Goal: Task Accomplishment & Management: Complete application form

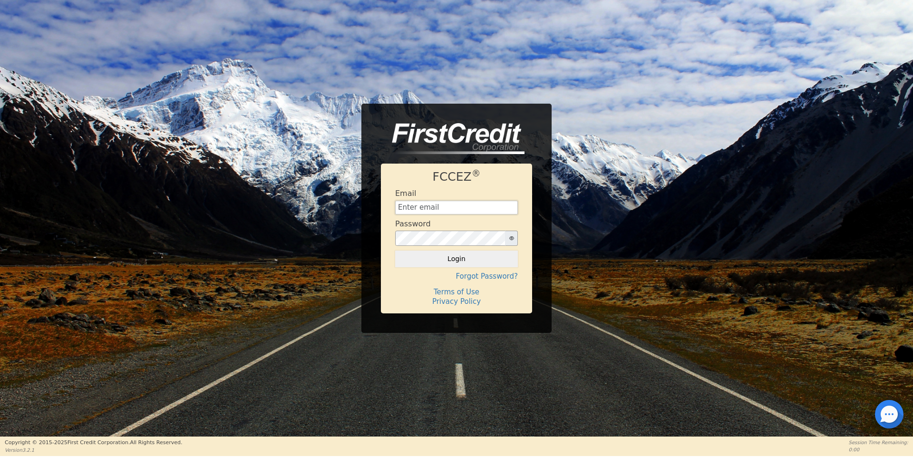
click at [455, 205] on input "text" at bounding box center [456, 208] width 123 height 14
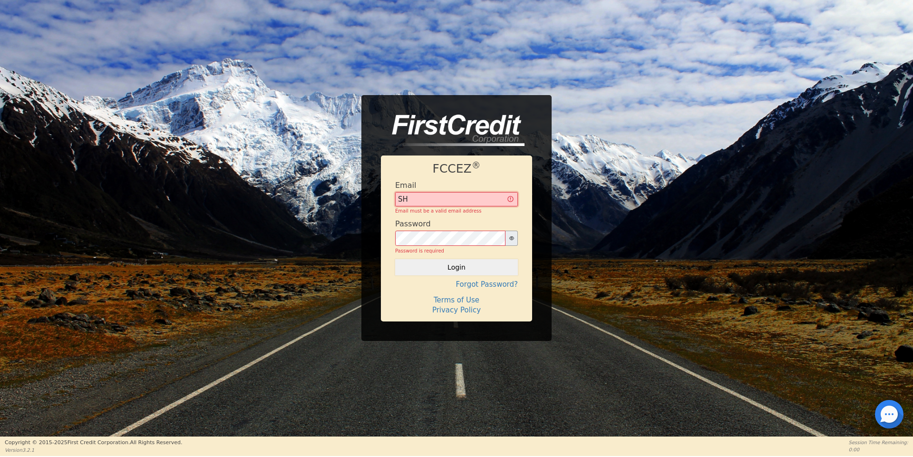
type input "S"
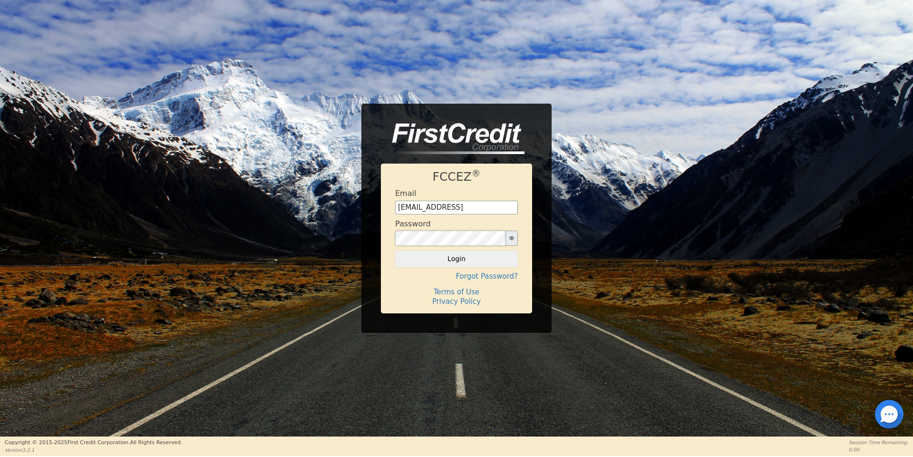
click at [395, 251] on button "Login" at bounding box center [456, 259] width 123 height 16
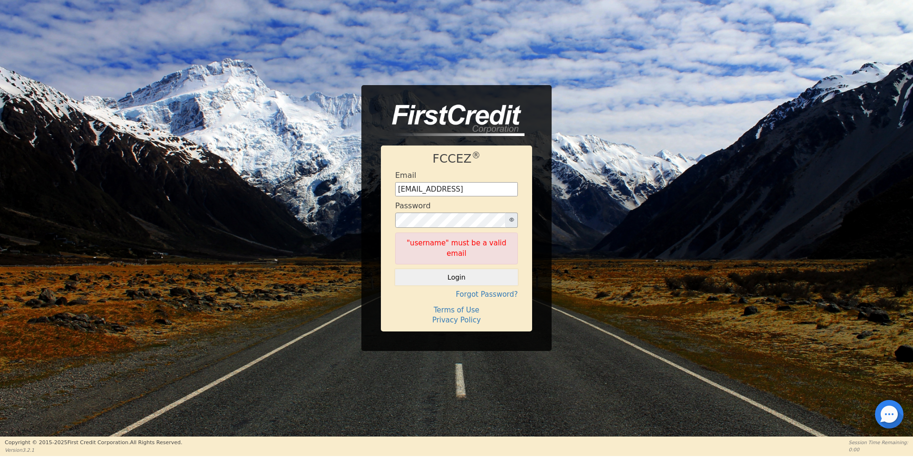
click at [514, 225] on button "button" at bounding box center [511, 220] width 13 height 15
click at [343, 229] on div "FCCEZ ® Email info@airwaycorp.comm Password "username" must be a valid email Lo…" at bounding box center [456, 218] width 913 height 266
click at [395, 269] on button "Login" at bounding box center [456, 277] width 123 height 16
click at [461, 271] on button "Login" at bounding box center [456, 277] width 123 height 16
click at [391, 226] on div "FCCEZ ® Email info@airwaycorp.comm Password "username" must be a valid email Lo…" at bounding box center [456, 238] width 151 height 186
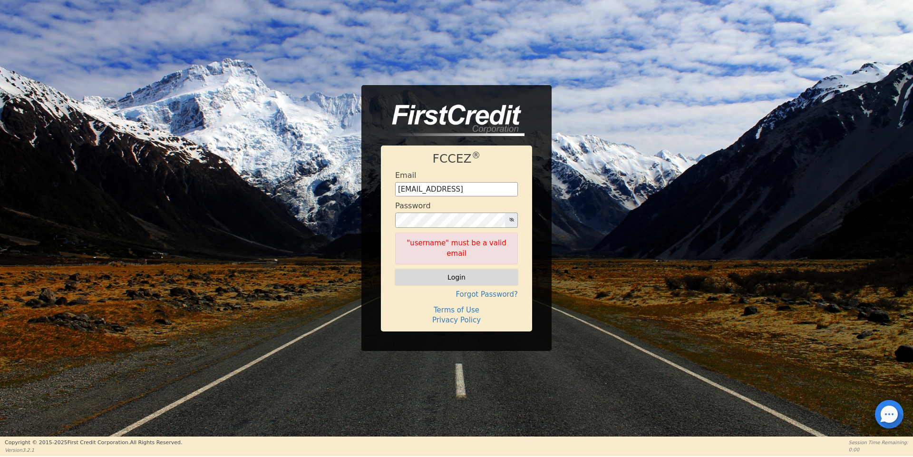
click at [455, 274] on button "Login" at bounding box center [456, 277] width 123 height 16
click at [376, 229] on div "FCCEZ ® Email info@airwaycorp.comm Password "username" must be a valid email Lo…" at bounding box center [456, 218] width 190 height 266
click at [395, 269] on button "Login" at bounding box center [456, 277] width 123 height 16
click at [681, 146] on div "FCCEZ ® Email info@airwaycorp.comm Password "username" must be a valid email Lo…" at bounding box center [456, 218] width 913 height 266
click at [369, 226] on div "FCCEZ ® Email info@airwaycorp.comm Password "username" must be a valid email Lo…" at bounding box center [456, 218] width 190 height 266
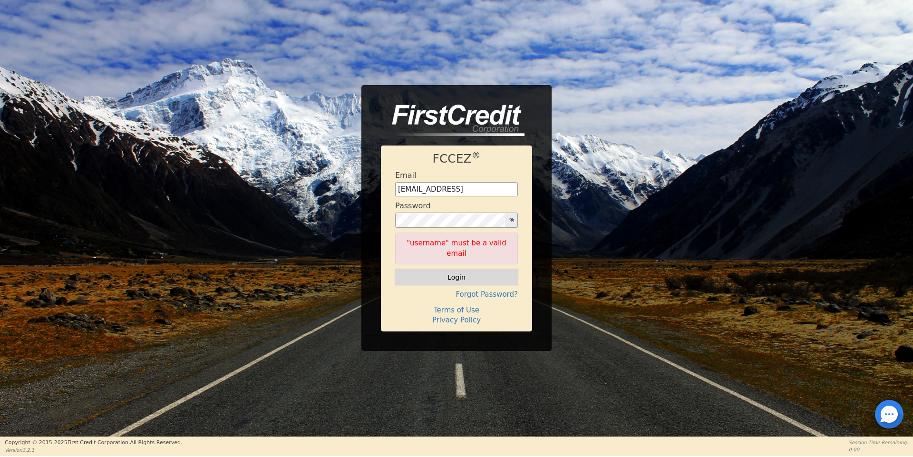
click at [483, 269] on button "Login" at bounding box center [456, 277] width 123 height 16
click at [379, 229] on div "FCCEZ ® Email info@airwaycorp.comm Password "username" must be a valid email Lo…" at bounding box center [456, 218] width 190 height 266
click at [415, 269] on button "Login" at bounding box center [456, 277] width 123 height 16
click at [491, 196] on input "info@airwaycorp.comm" at bounding box center [456, 189] width 123 height 14
type input "info@airwaycorp.com"
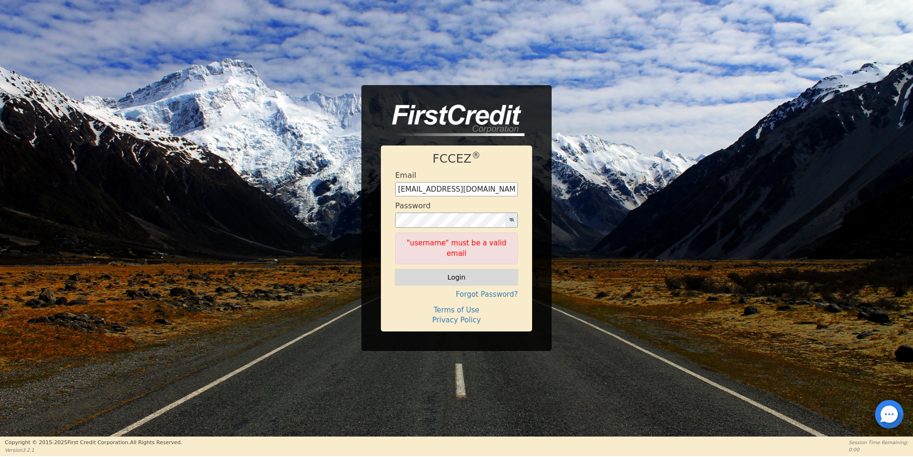
click at [442, 269] on button "Login" at bounding box center [456, 277] width 123 height 16
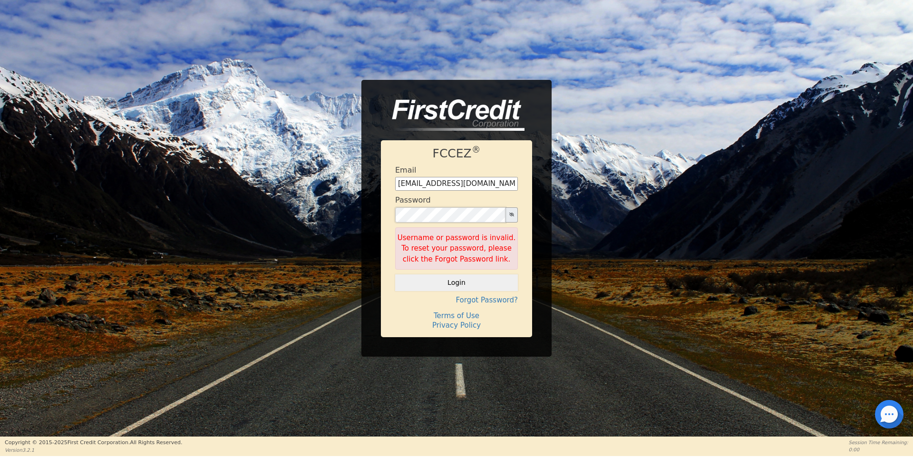
click at [389, 209] on div "FCCEZ ® Email info@airwaycorp.com Password Username or password is invalid. To …" at bounding box center [456, 238] width 151 height 197
click at [395, 274] on button "Login" at bounding box center [456, 282] width 123 height 16
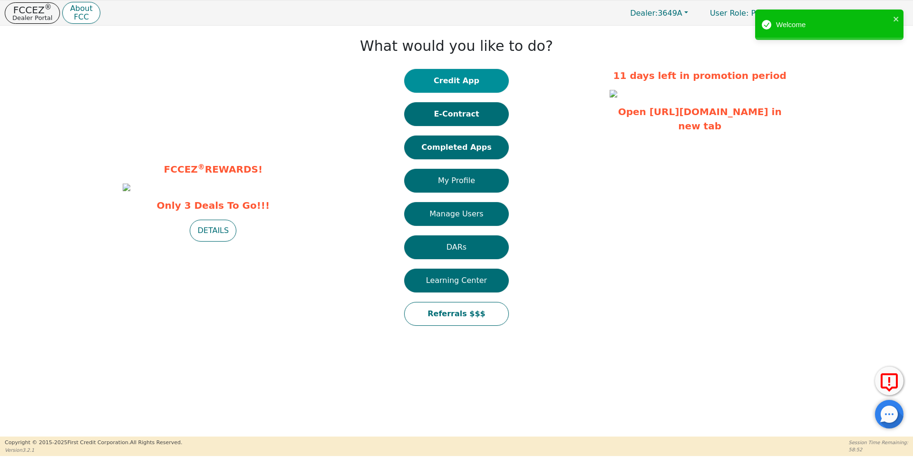
click at [467, 81] on button "Credit App" at bounding box center [456, 81] width 105 height 24
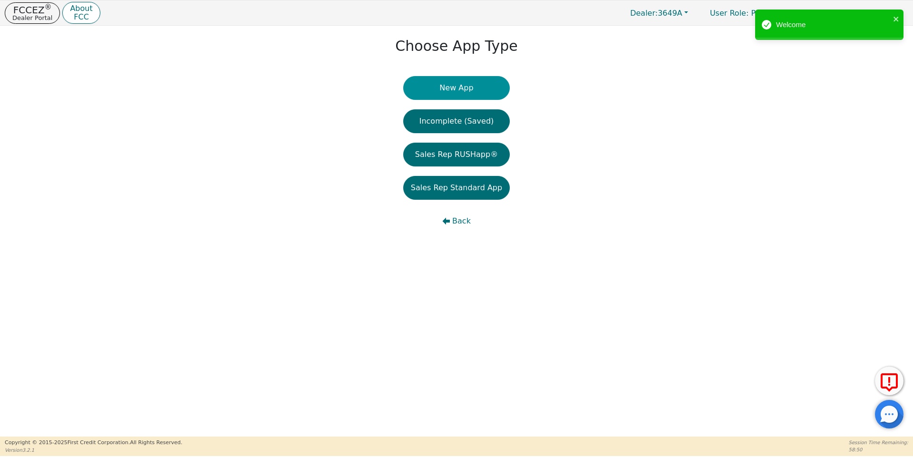
click at [447, 89] on button "New App" at bounding box center [456, 88] width 107 height 24
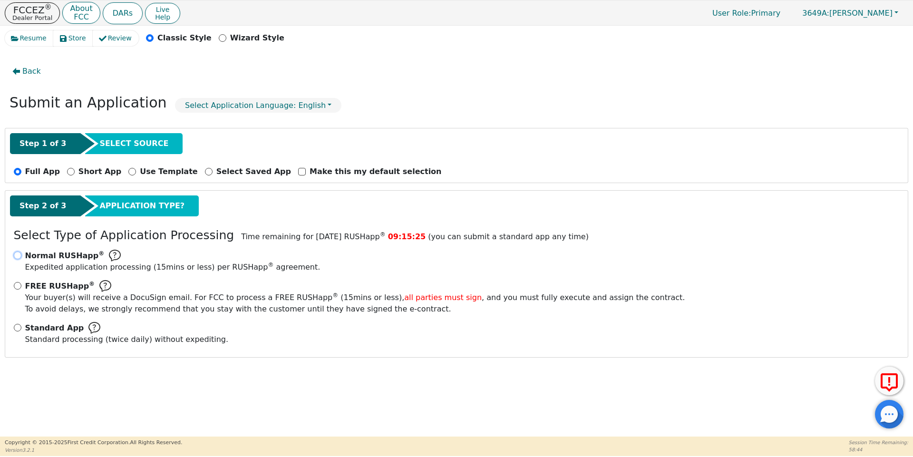
click at [17, 256] on input "Normal RUSHapp ® Expedited application processing ( 15 mins or less) per RUSHap…" at bounding box center [18, 256] width 8 height 8
radio input "true"
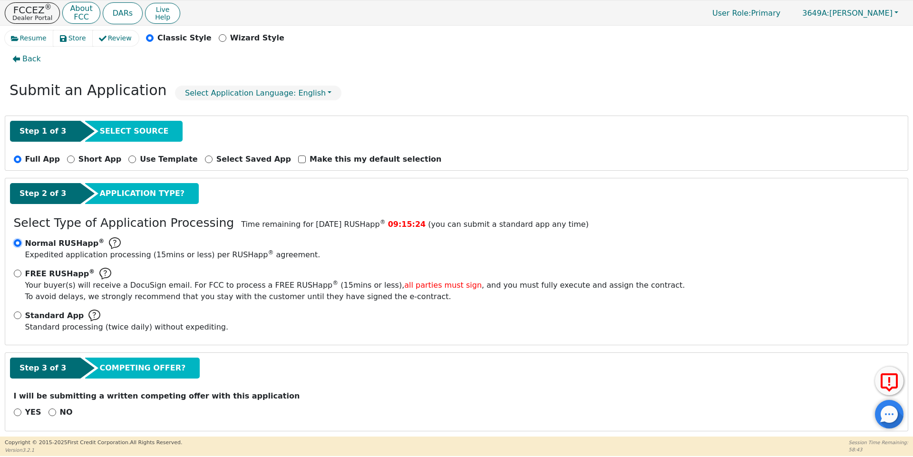
scroll to position [19, 0]
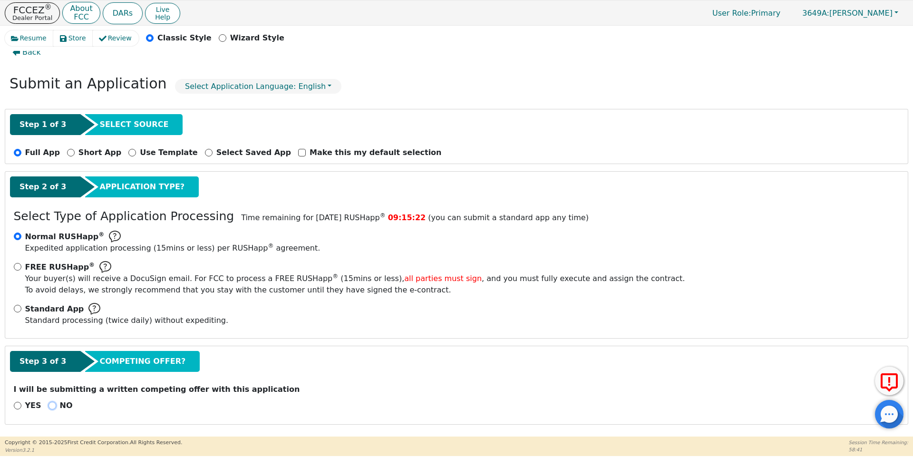
click at [51, 404] on input "NO" at bounding box center [52, 406] width 8 height 8
radio input "true"
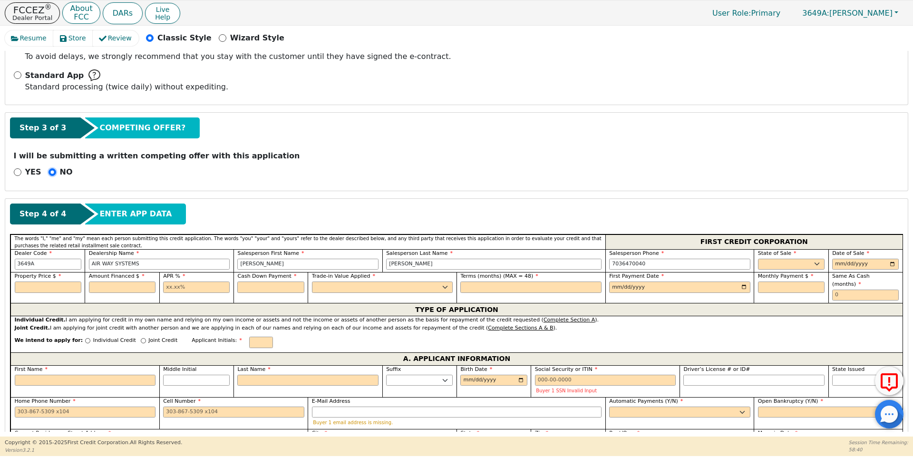
scroll to position [257, 0]
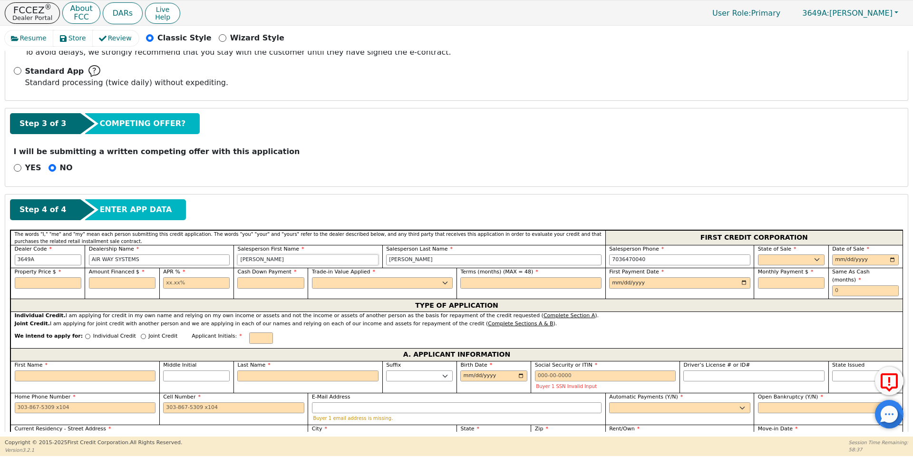
drag, startPoint x: 281, startPoint y: 263, endPoint x: 203, endPoint y: 262, distance: 77.5
click at [203, 262] on div "Dealer Code 3649A Dealership Name AIR WAY SYSTEMS Salesperson First Name ERNEST…" at bounding box center [456, 256] width 892 height 23
type input "Shanice"
type input "Penn"
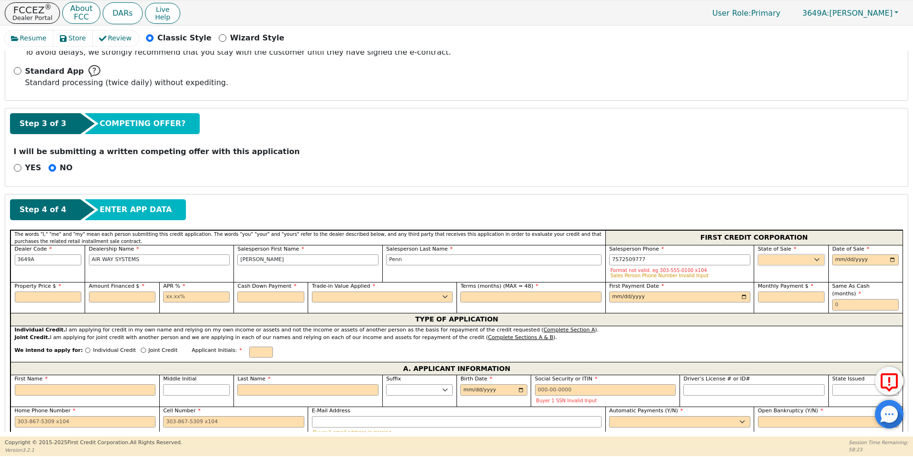
type input "757-250-9777"
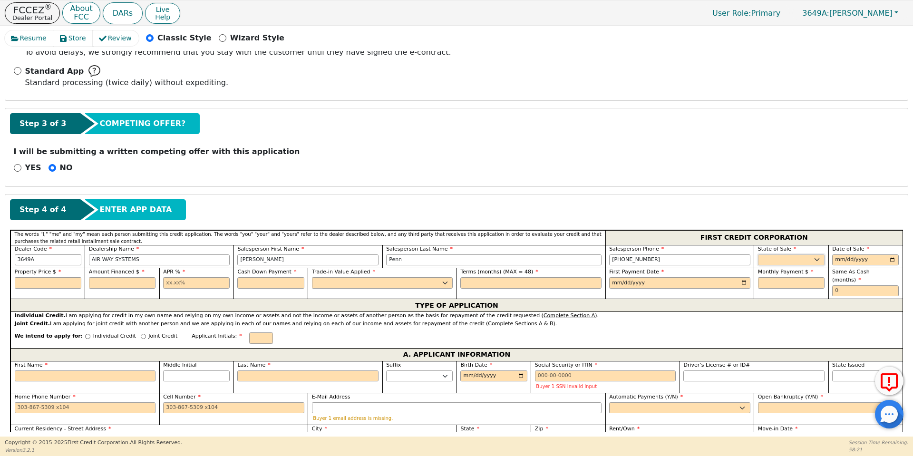
click at [793, 258] on select "AK AL AR AZ CA CO CT DC DE FL GA HI IA ID IL IN KS KY LA MA MD ME MI MN MO MS M…" at bounding box center [791, 259] width 67 height 11
select select "VA"
click at [758, 254] on select "AK AL AR AZ CA CO CT DC DE FL GA HI IA ID IL IN KS KY LA MA MD ME MI MN MO MS M…" at bounding box center [791, 259] width 67 height 11
click at [840, 260] on input "date" at bounding box center [865, 259] width 67 height 11
click at [874, 178] on div "Step 3 of 3 COMPETING OFFER? I will be submitting a written competing offer wit…" at bounding box center [456, 146] width 902 height 77
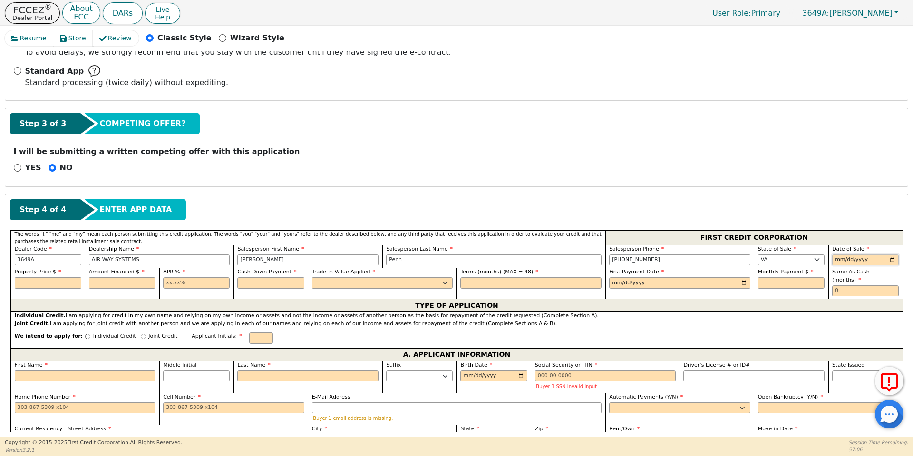
click at [841, 260] on input "date" at bounding box center [865, 259] width 67 height 11
type input "2024-08-19"
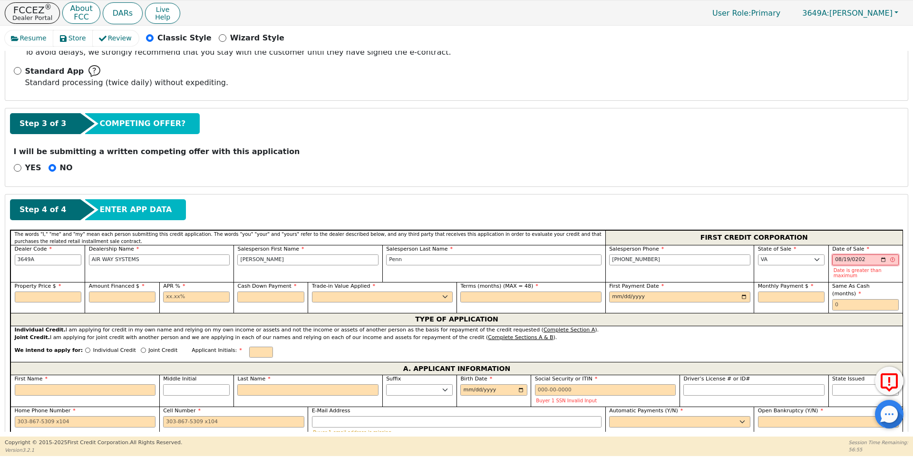
type input "275760-08-19"
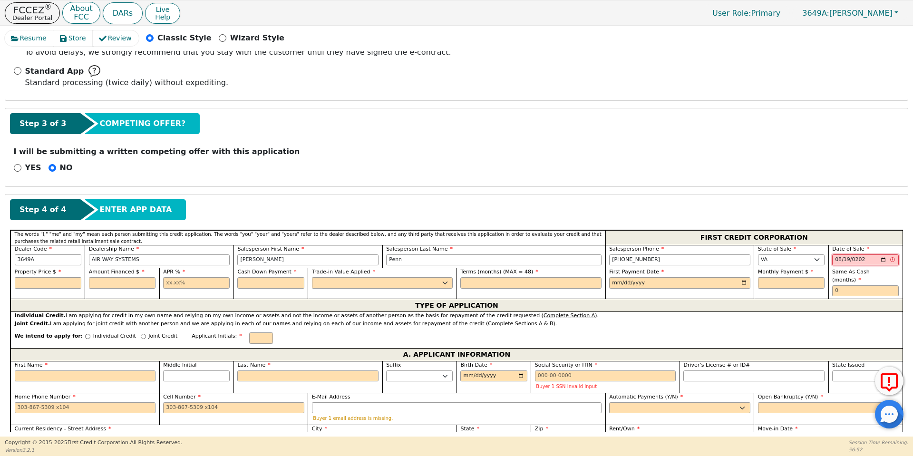
type input "2025-08-19"
type input "4432.00"
type input "4051.58"
type input "23.00"
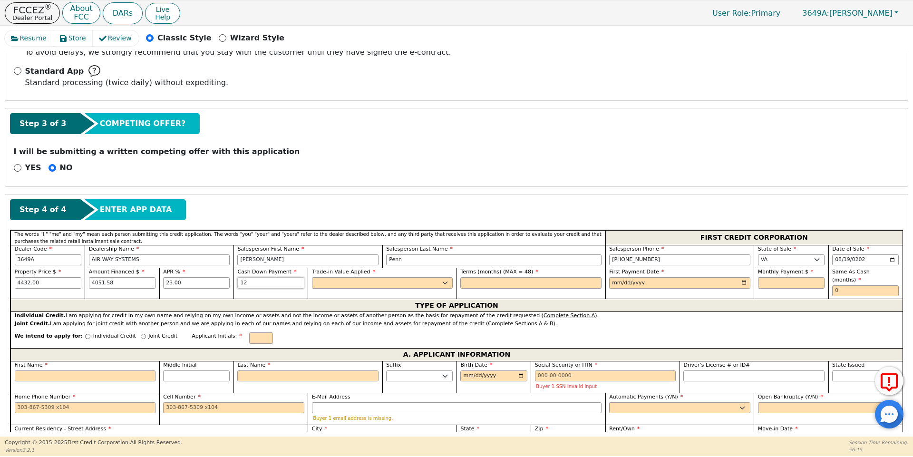
type input "1"
type input "300.00"
select select "y"
select select "n"
type input "48"
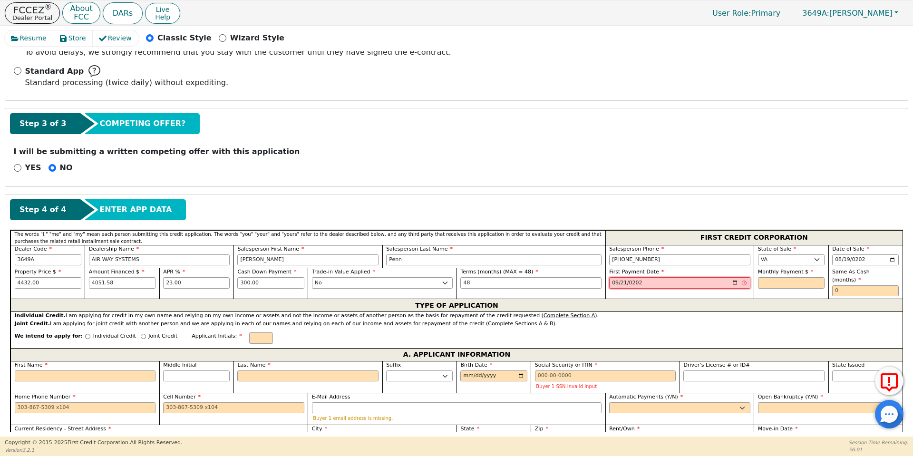
type input "2025-09-21"
click at [769, 282] on input "text" at bounding box center [791, 282] width 67 height 11
type input "129.86"
type input "0"
click at [141, 334] on input "Joint Credit" at bounding box center [143, 336] width 5 height 5
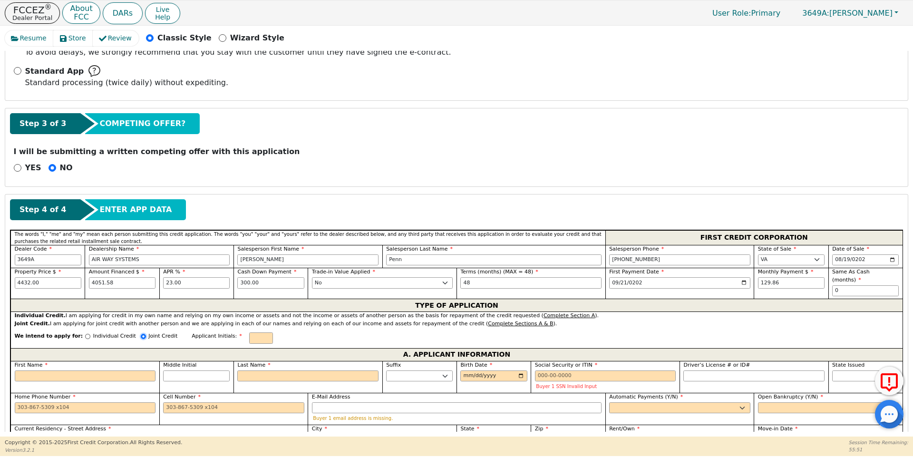
radio input "true"
click at [249, 332] on input "text" at bounding box center [261, 337] width 24 height 11
type input "c"
type input "BBJ"
type input "DBJ"
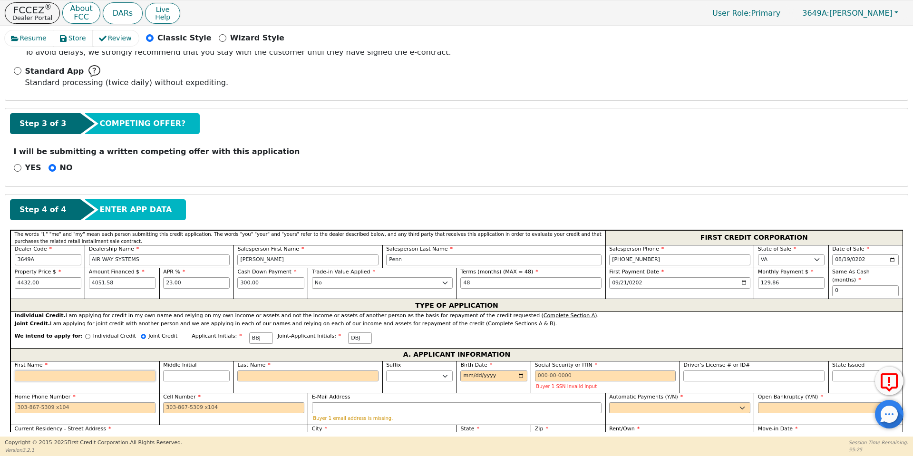
type input "C"
type input "c"
type input "co"
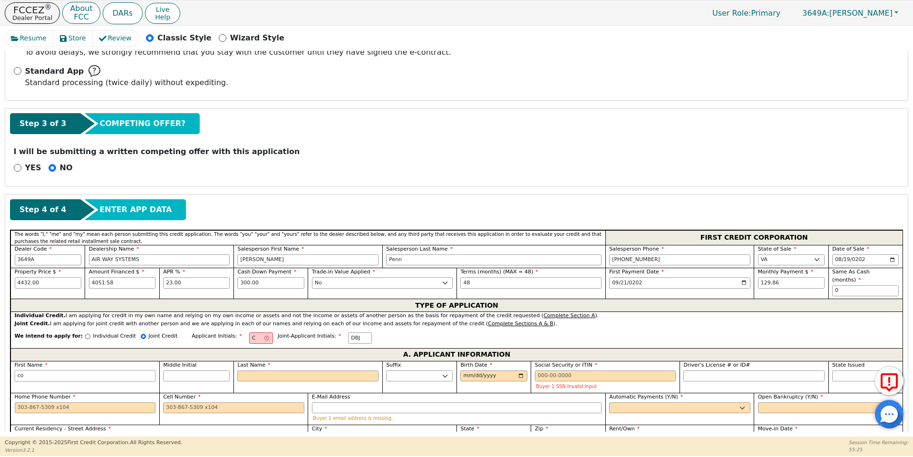
type input "cor"
type input "cory"
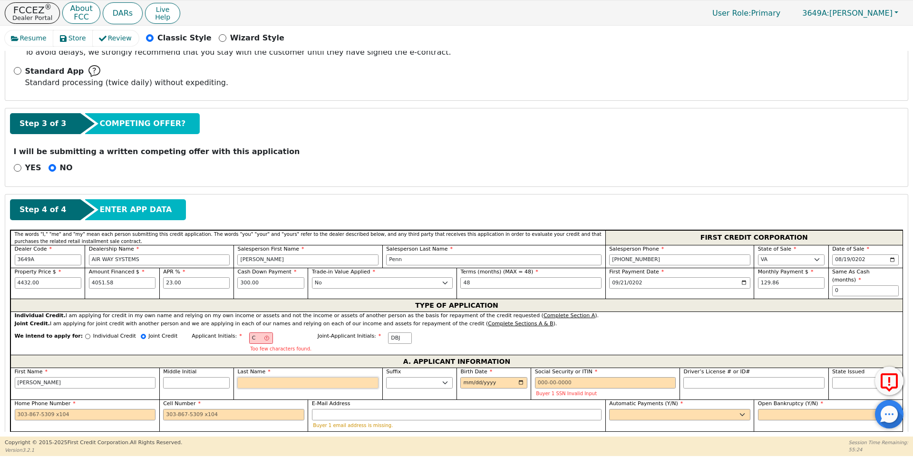
type input "CB"
type input "B"
type input "cory B"
type input "Bo"
type input "cory Bo"
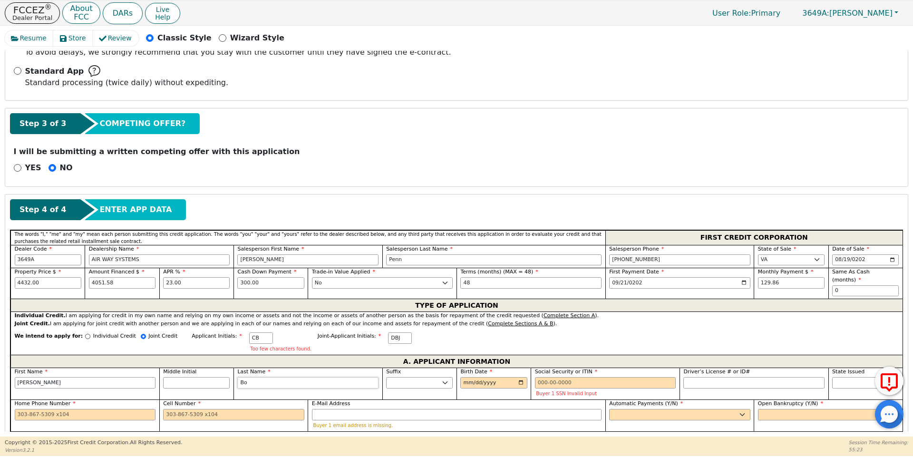
type input "Bow"
type input "cory Bow"
type input "Bowm"
type input "cory Bowm"
type input "Bowme"
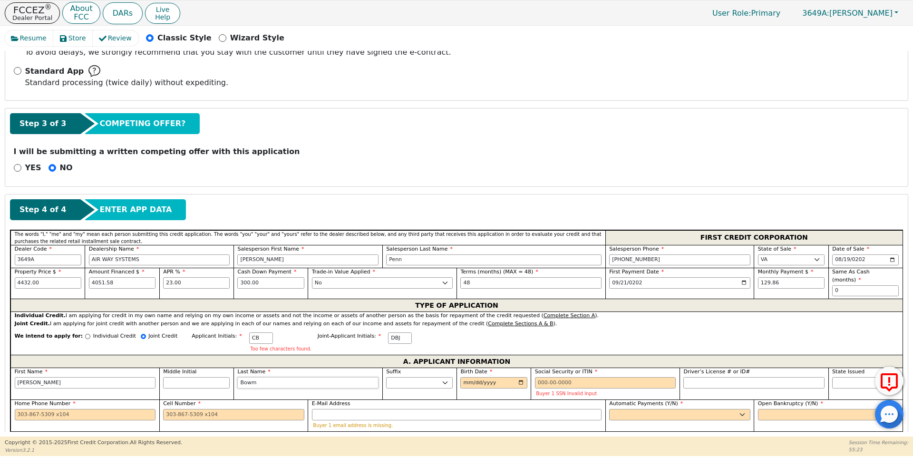
type input "cory Bowme"
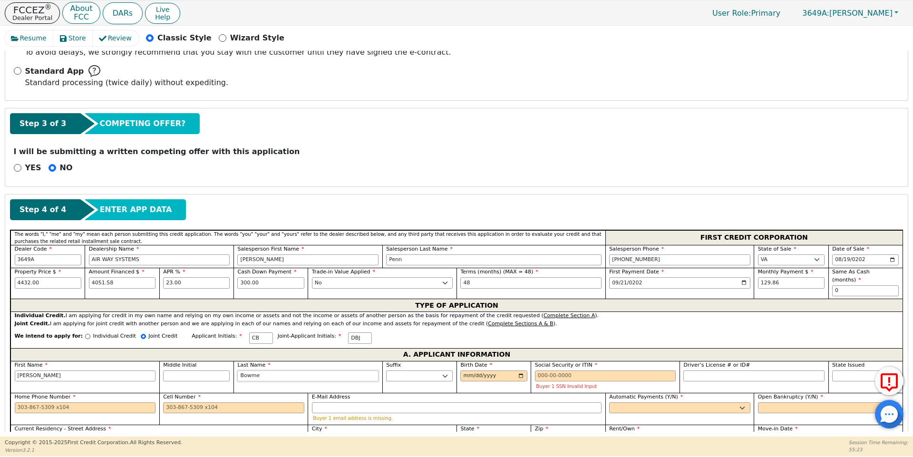
type input "Bowmen"
type input "cory Bowmen"
type input "Bowmen Johnson"
type input "0002-07-27"
type input "1983-07-27"
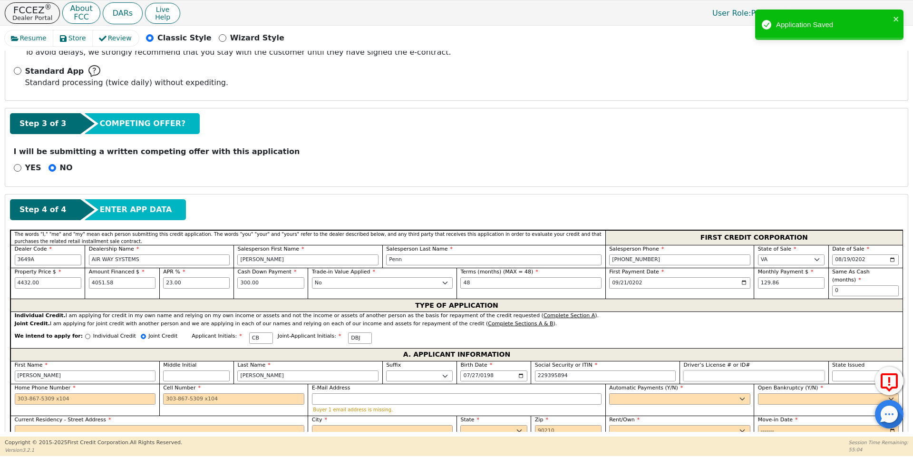
type input "***-**-5894"
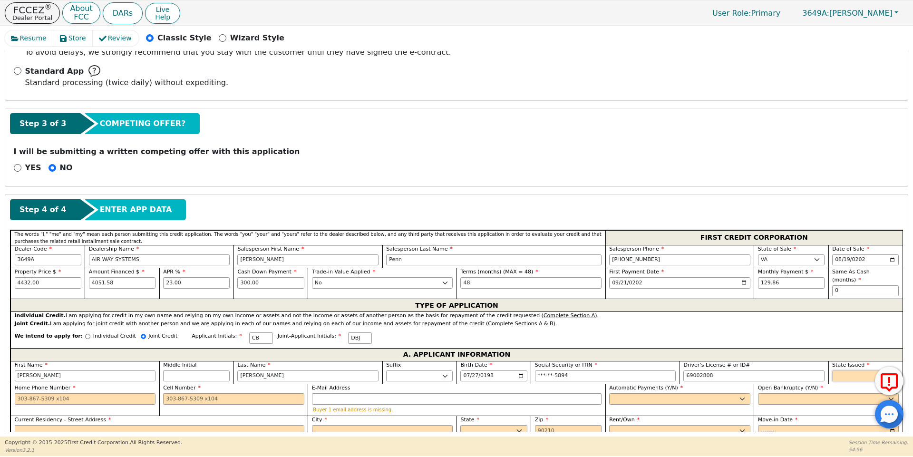
type input "********"
select select "VA"
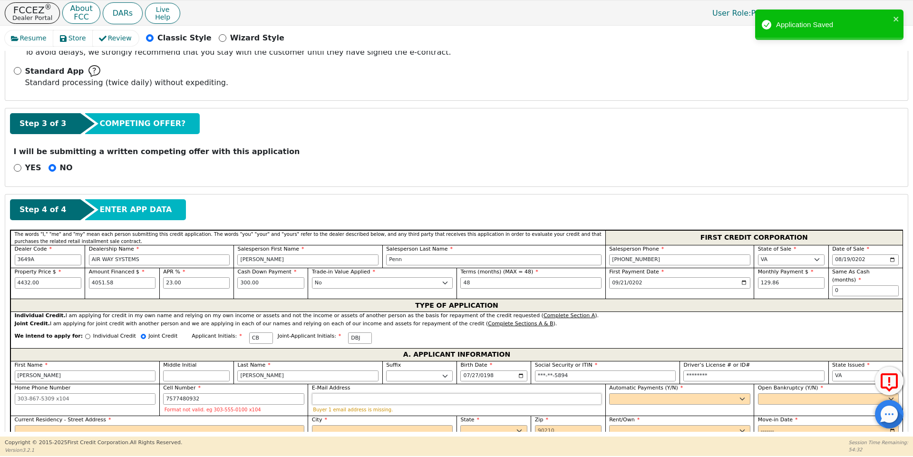
type input "757-748-0932"
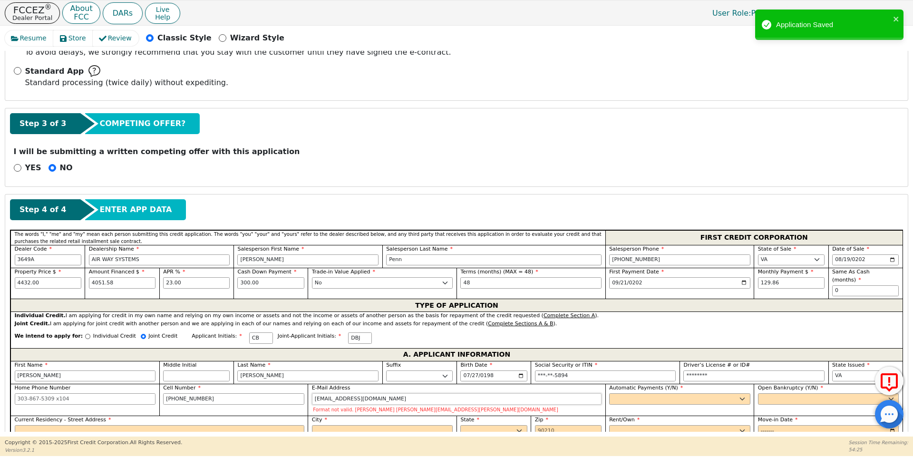
type input "phitaucory@gmail.com"
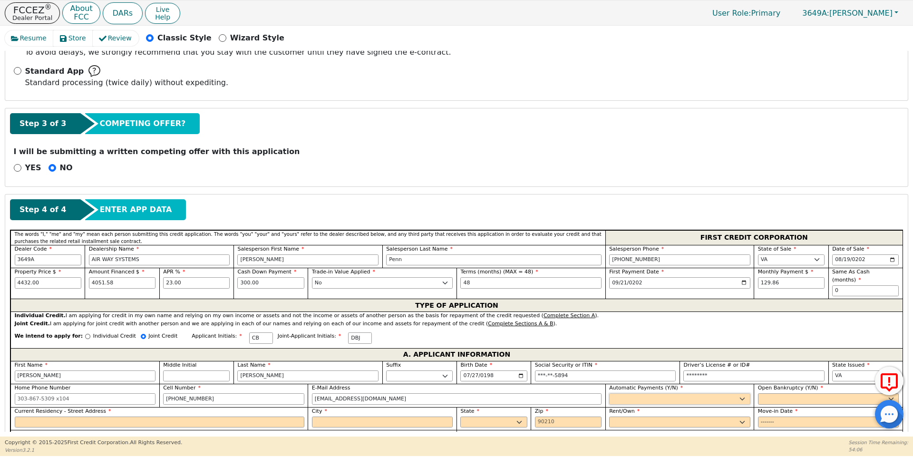
click at [711, 393] on select "Yes No" at bounding box center [679, 398] width 141 height 11
select select "y"
click at [609, 393] on select "Yes No" at bounding box center [679, 398] width 141 height 11
type input "cory Bowmen"
click at [775, 393] on select "Yes No" at bounding box center [828, 398] width 141 height 11
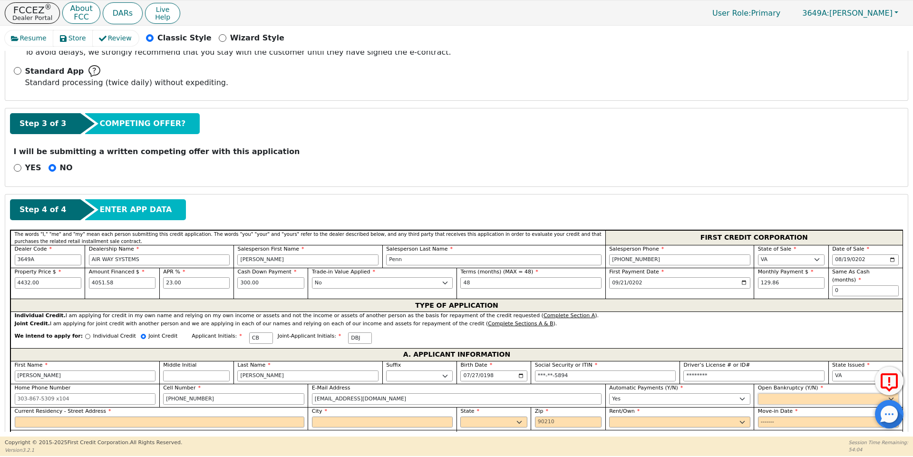
select select "n"
click at [758, 393] on select "Yes No" at bounding box center [828, 398] width 141 height 11
click at [275, 416] on input "Current Residency - Street Address" at bounding box center [160, 421] width 290 height 11
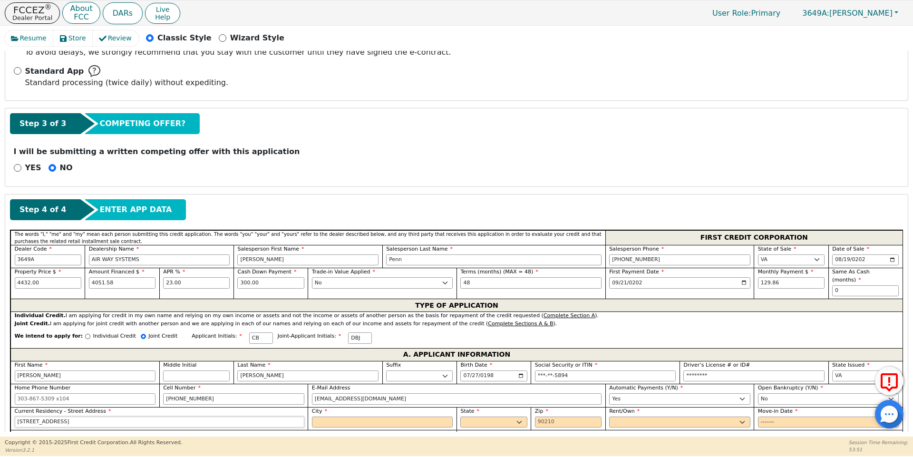
type input "1 Farington Circle"
type input "Chesapeake"
select select "VA"
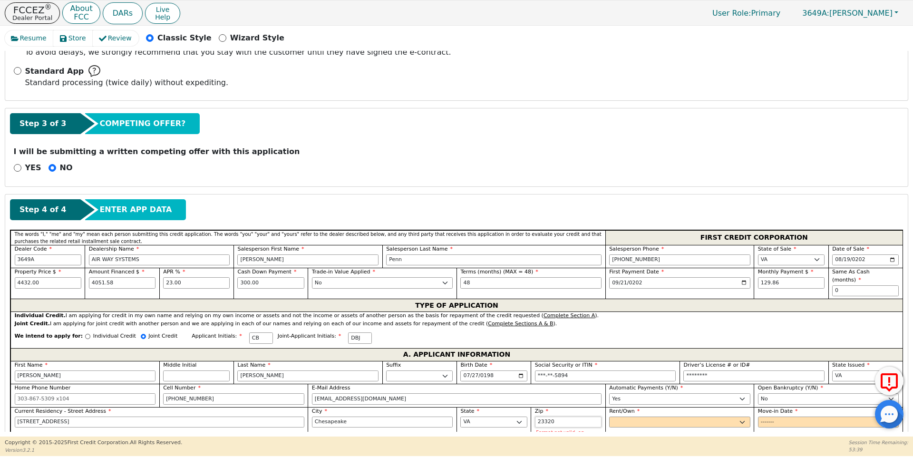
type input "23320"
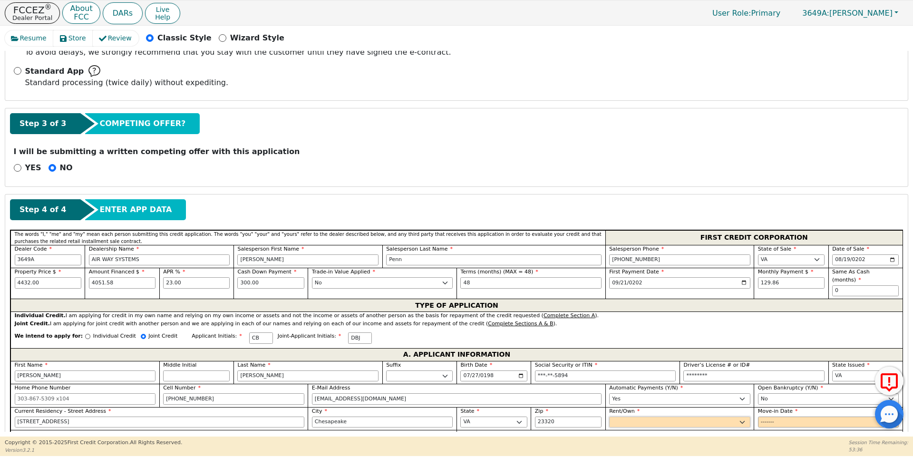
select select "Rent"
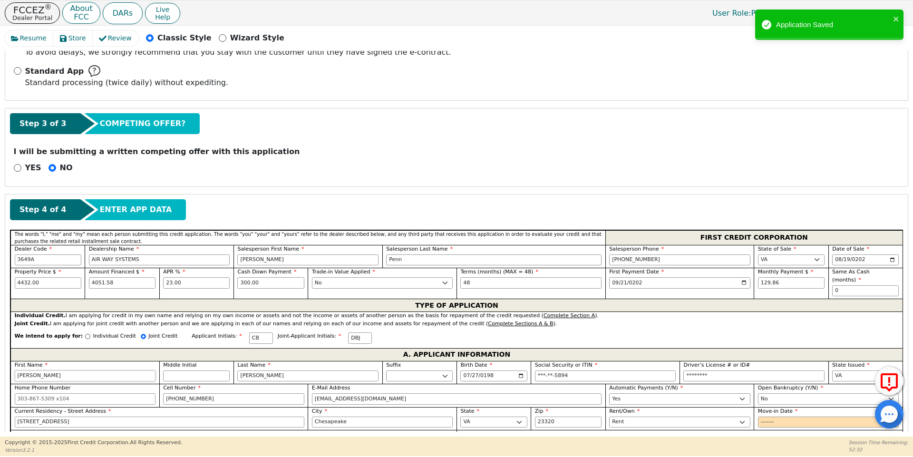
click at [146, 370] on input "cory" at bounding box center [85, 375] width 141 height 11
type input "cor"
type input "cor Bowmen"
type input "co"
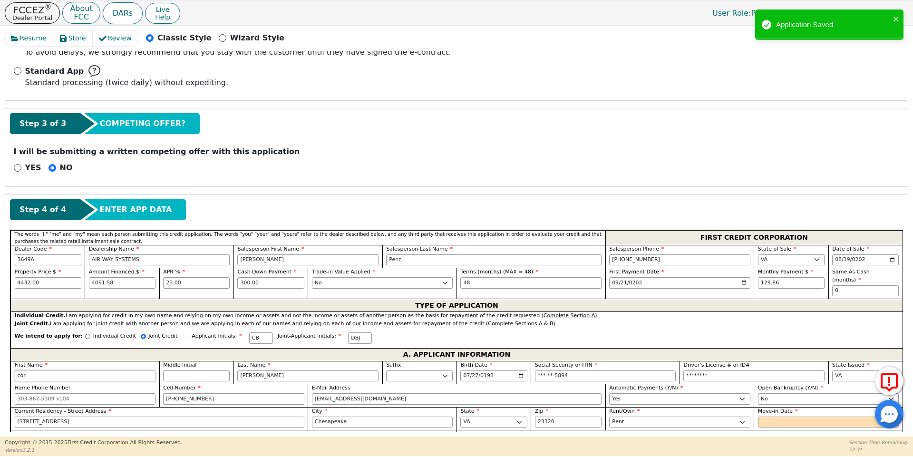
type input "co Bowmen"
type input "c"
type input "c Bowmen"
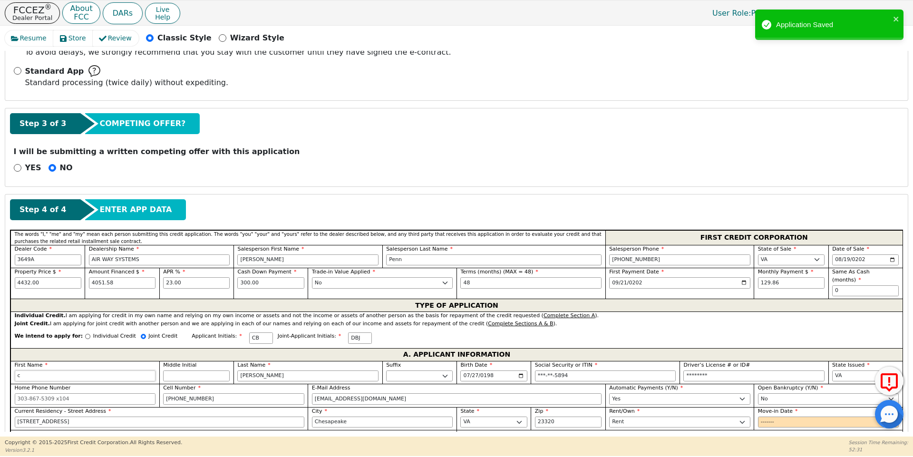
type input "B"
type input "Bowmen"
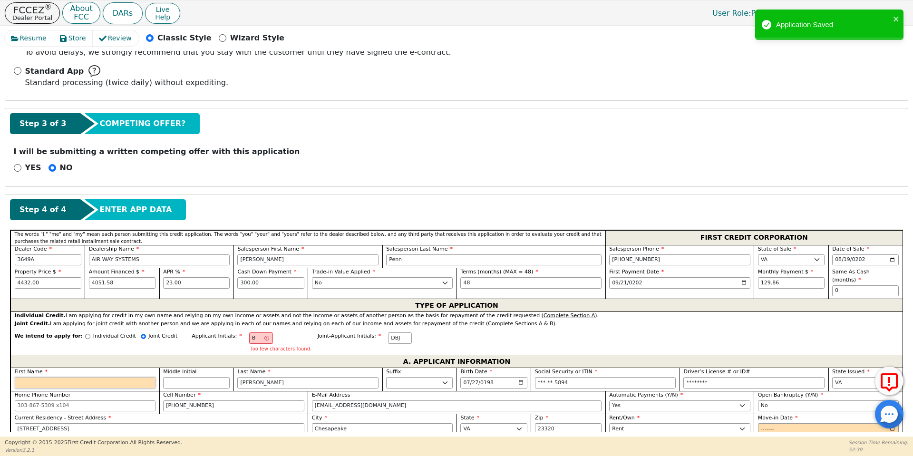
type input "CB"
type input "C"
type input "C Bowmen"
type input "Co"
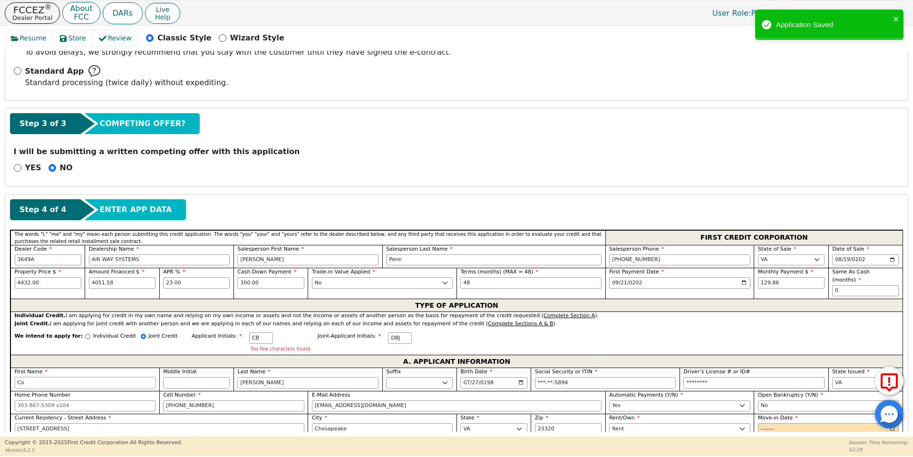
type input "Co Bowmen"
type input "Cor"
type input "Cor Bowmen"
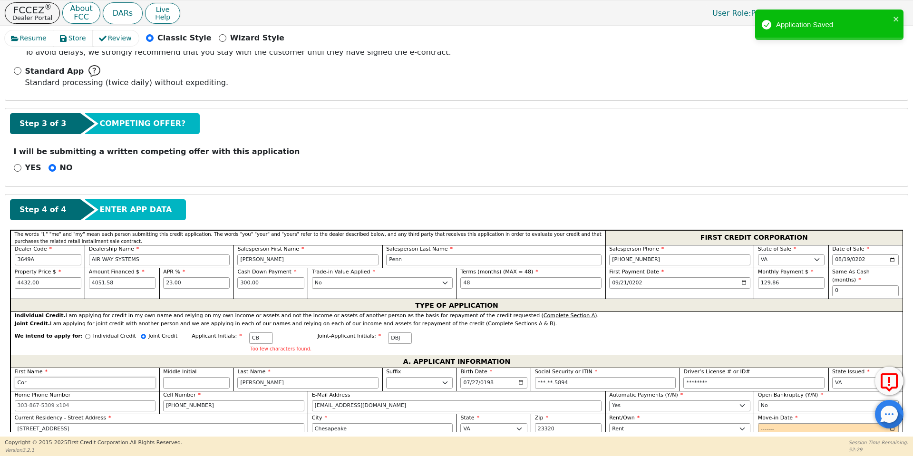
type input "[PERSON_NAME]"
type input "Cory Bowmen"
type input "[PERSON_NAME]"
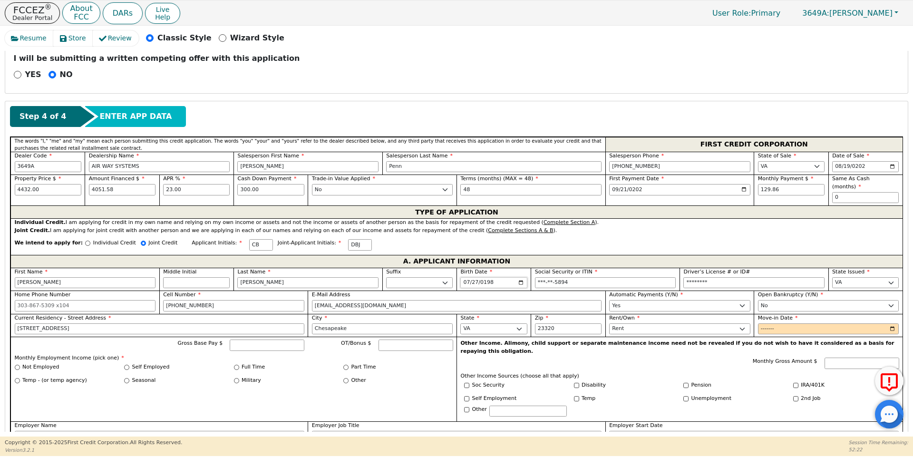
scroll to position [352, 0]
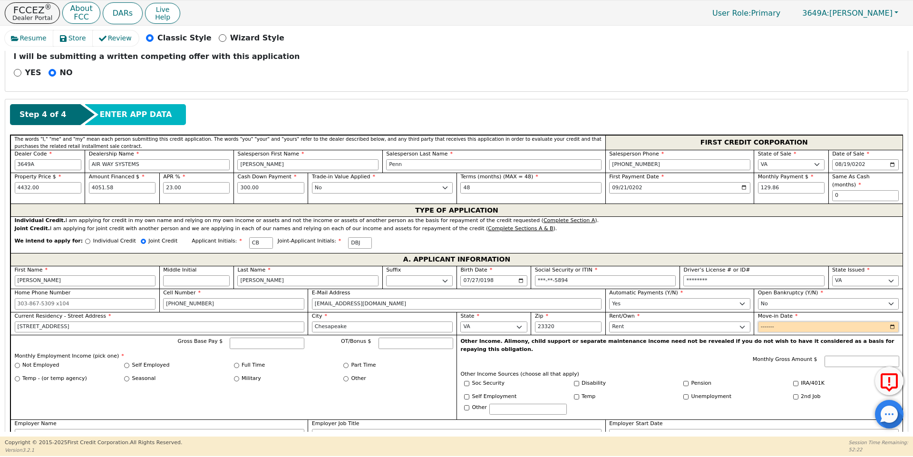
click at [767, 321] on input "Move-in Date" at bounding box center [828, 326] width 141 height 11
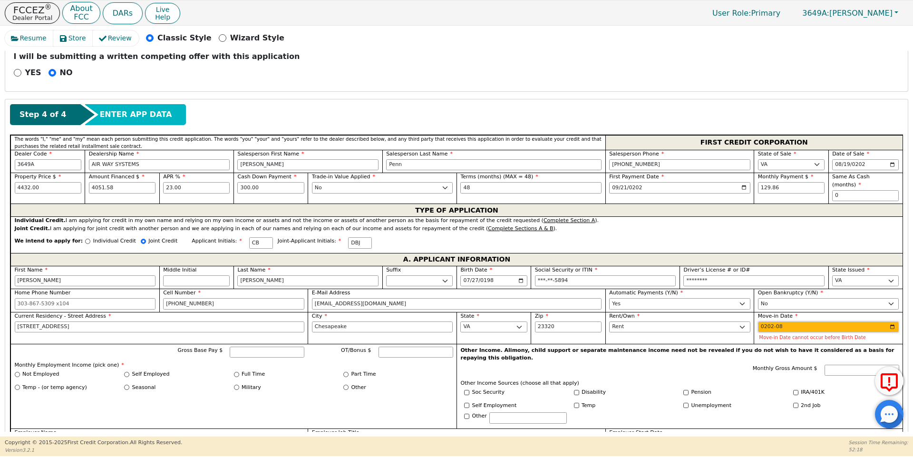
type input "2023-08"
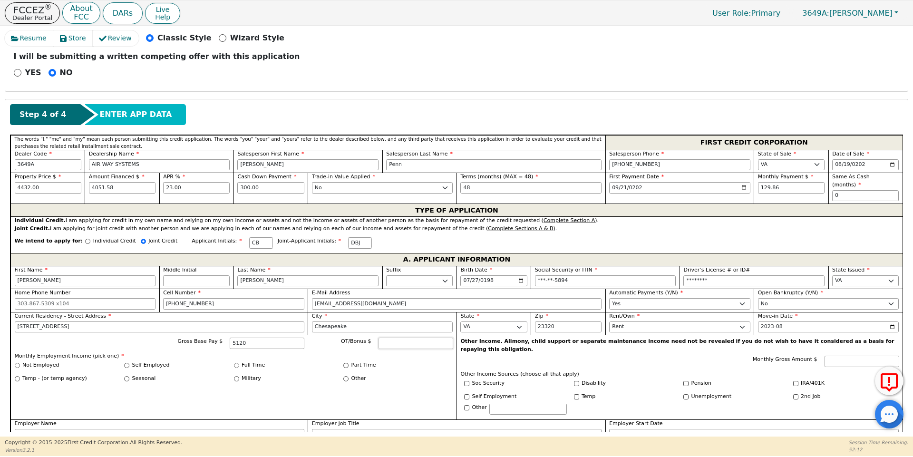
type input "5120.00"
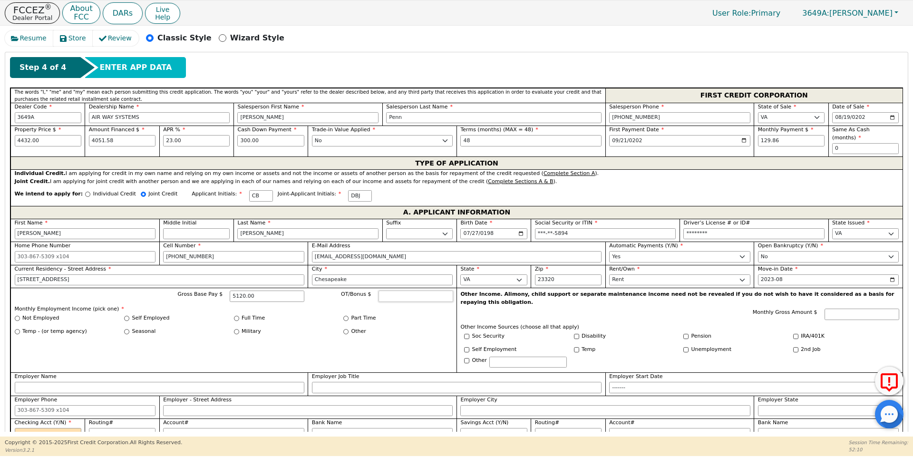
scroll to position [399, 0]
click at [234, 315] on input "Full Time" at bounding box center [236, 317] width 5 height 5
radio input "true"
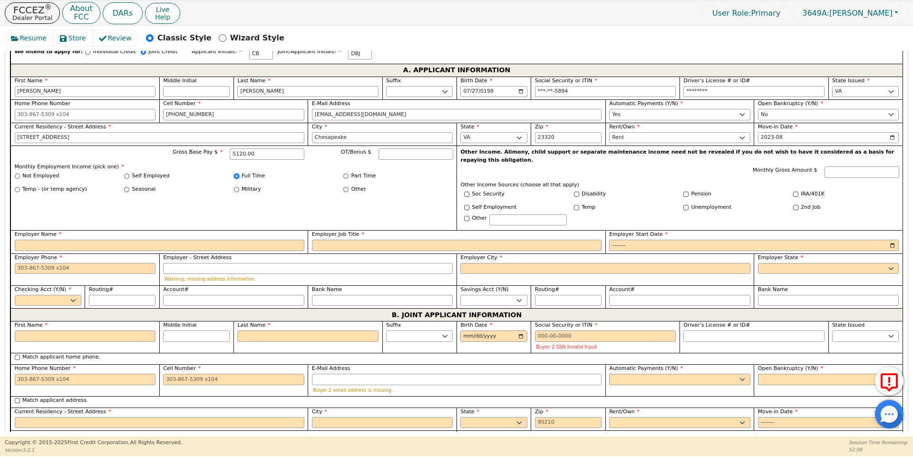
scroll to position [542, 0]
click at [113, 239] on input "Employer Name" at bounding box center [160, 244] width 290 height 11
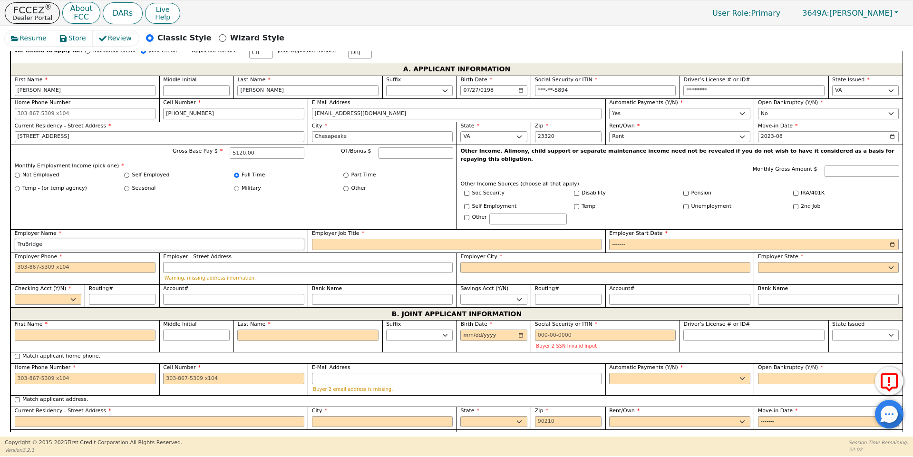
type input "TruBridge"
type input "Team Leader"
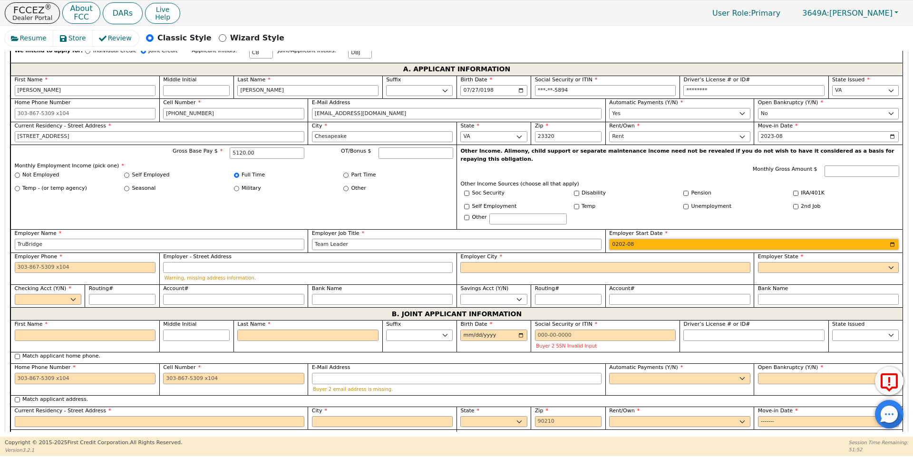
type input "2023-08"
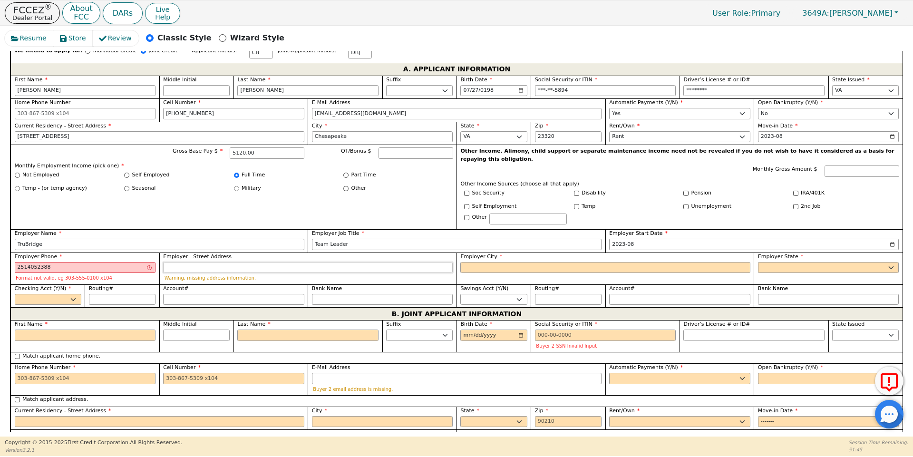
type input "251-405-2388"
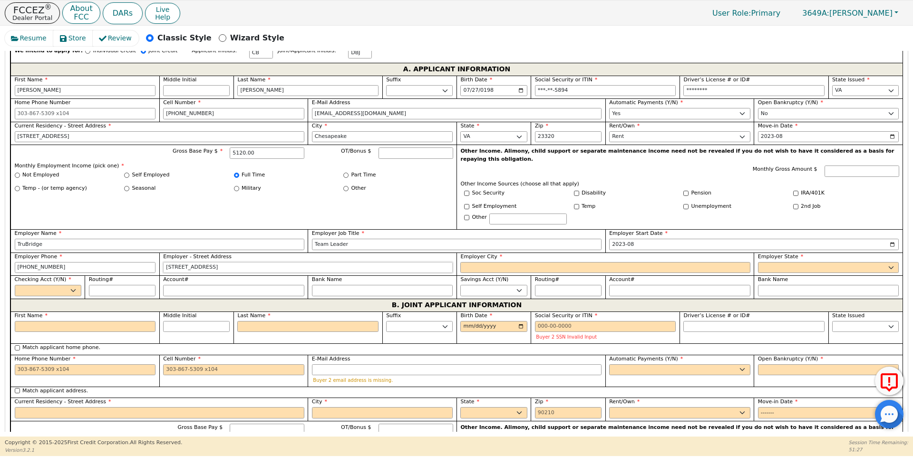
type input "54 St Emanuel Street"
type input "Mobile"
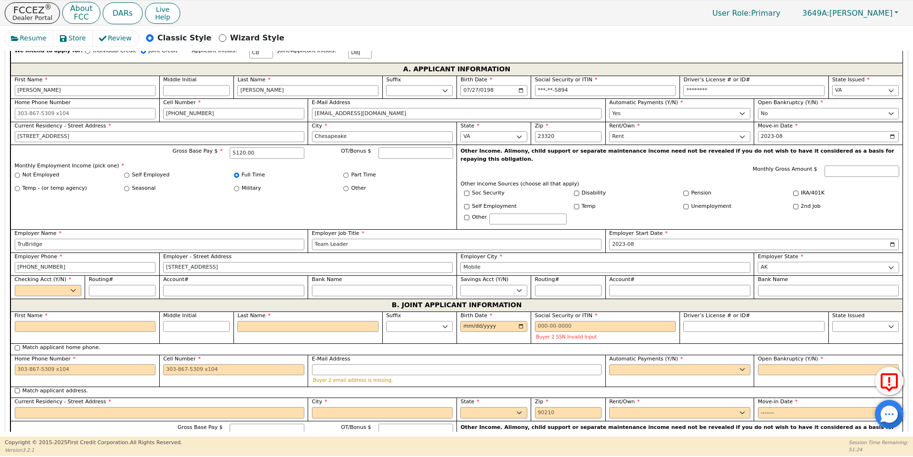
select select "AL"
select select "y"
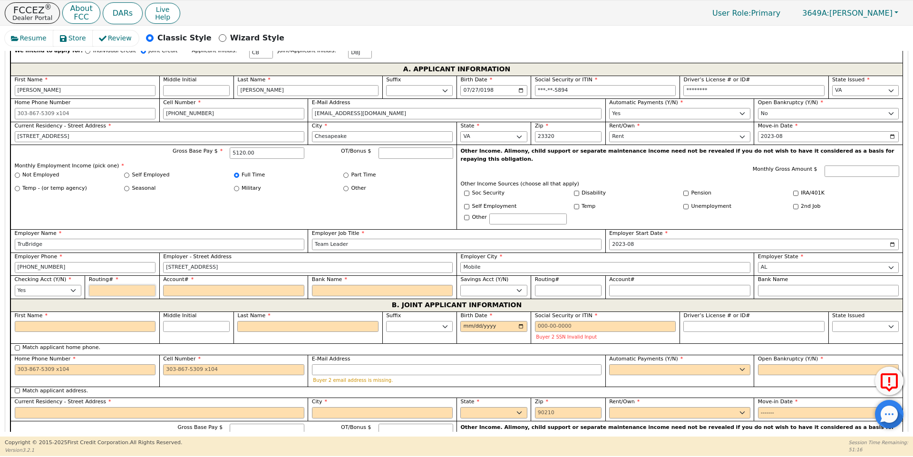
type input "2"
type input "*"
type input "24"
type input "**"
type input "243"
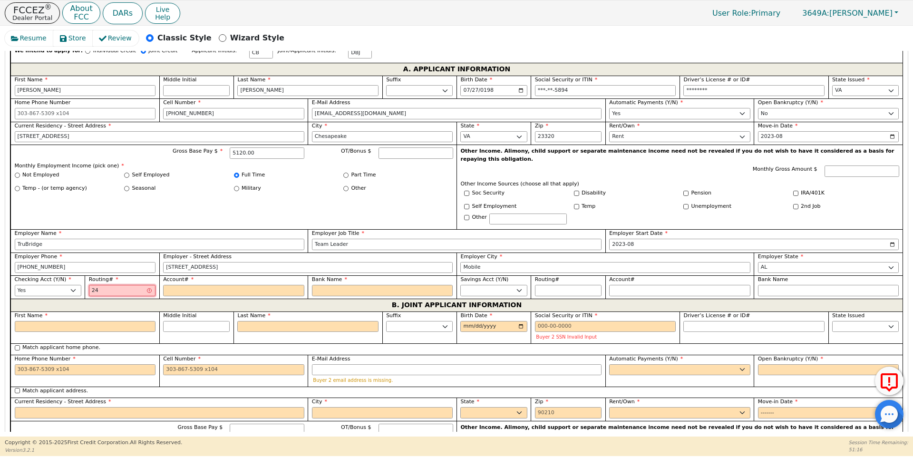
type input "***"
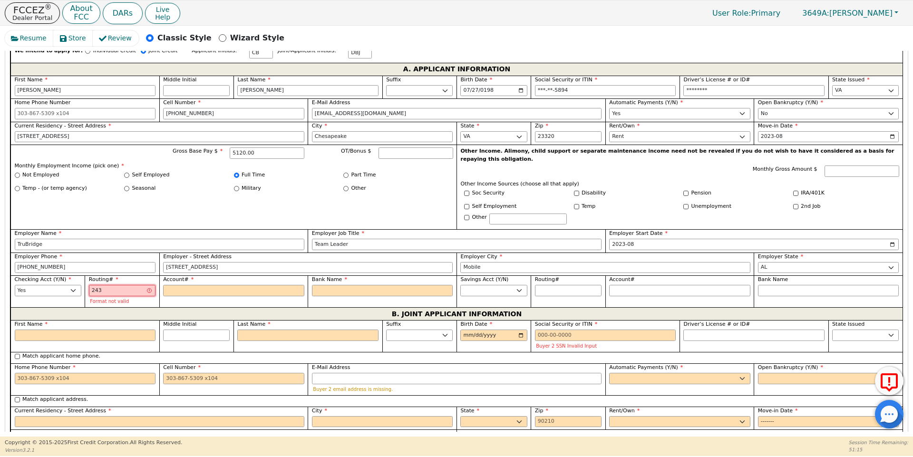
type input "2430"
type input "****"
type input "24307"
type input "*****"
type input "243074"
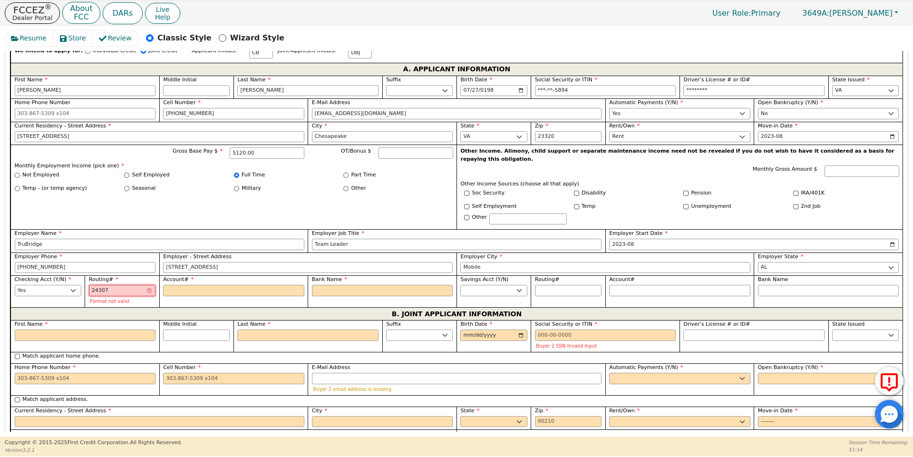
type input "******"
type input "2430743"
type input "*******"
type input "24307438"
type input "********"
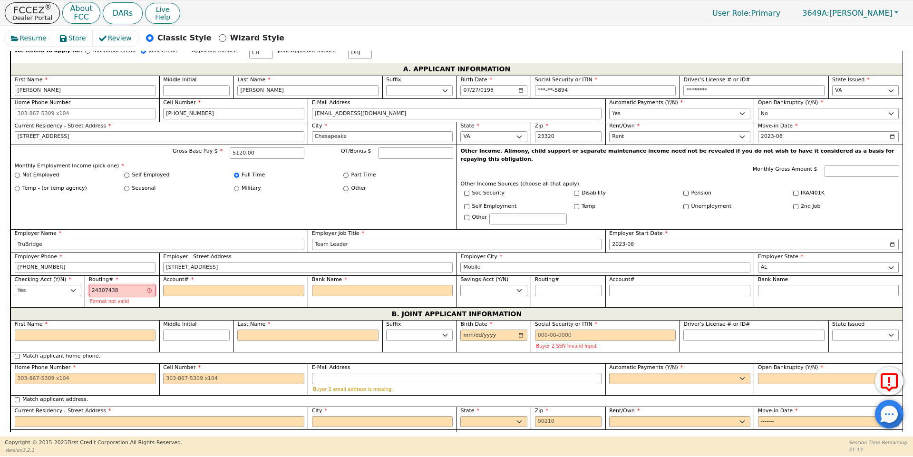
type input "243074385"
type input "*********"
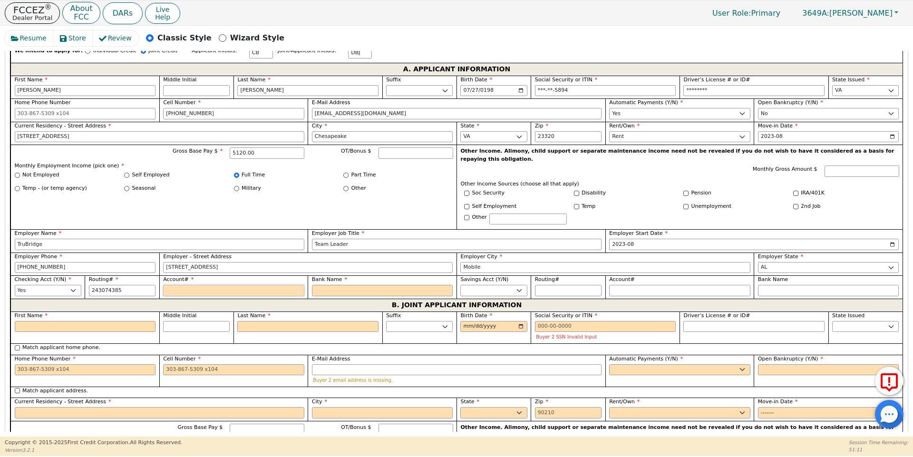
type input "*********"
type input "5"
type input "*"
type input "51"
type input "**"
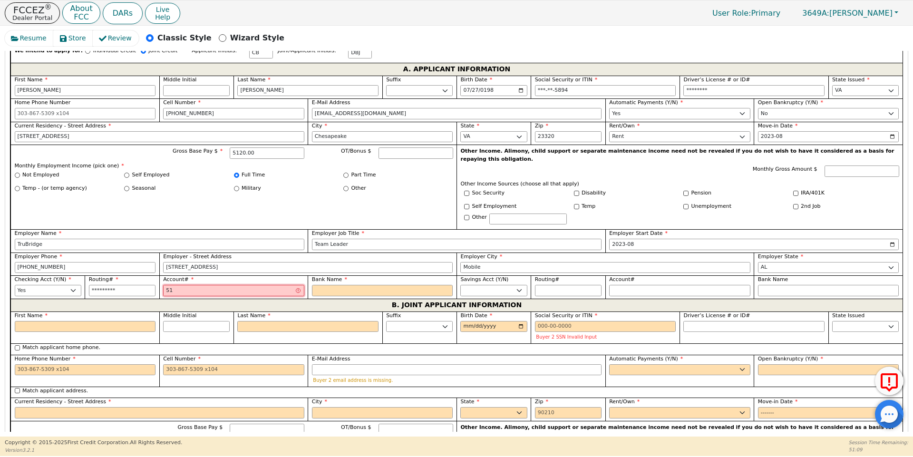
type input "516"
type input "***"
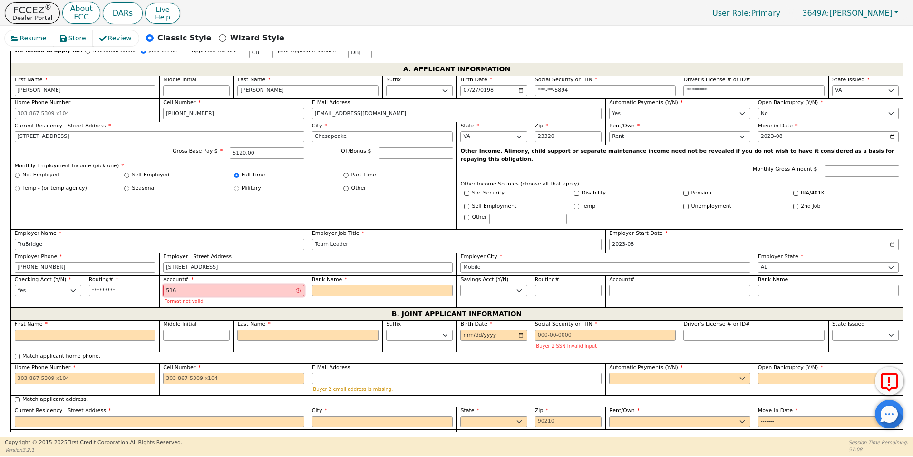
type input "5167"
type input "****"
type input "51679"
type input "*****"
type input "516790"
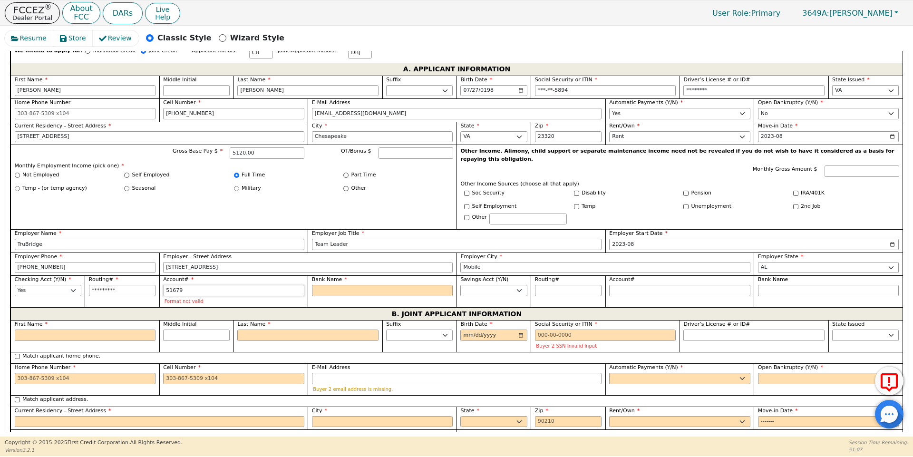
type input "******"
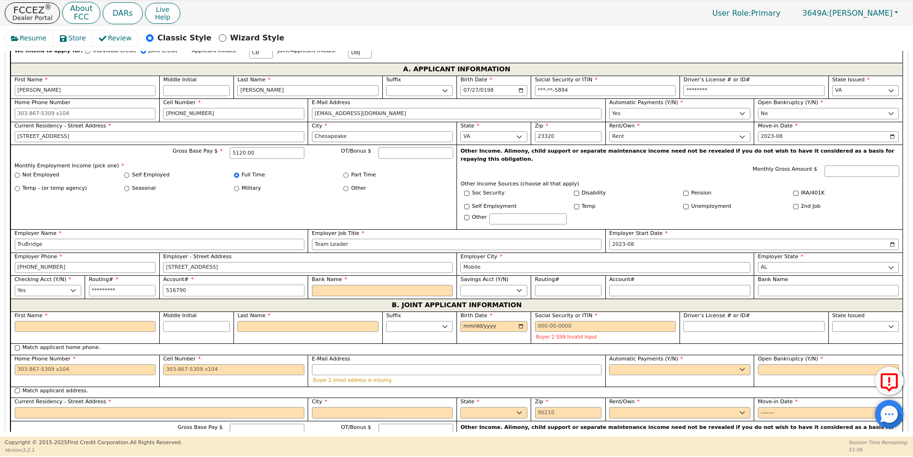
type input "5167908"
type input "*******"
type input "51679087"
type input "********"
type input "516790874"
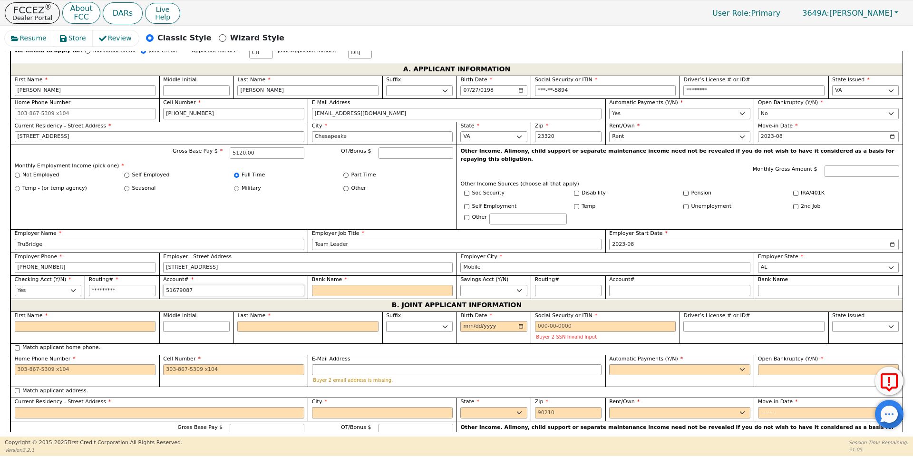
type input "*********"
type input "5167908746"
type input "**********"
type input "51679087463"
type input "**********"
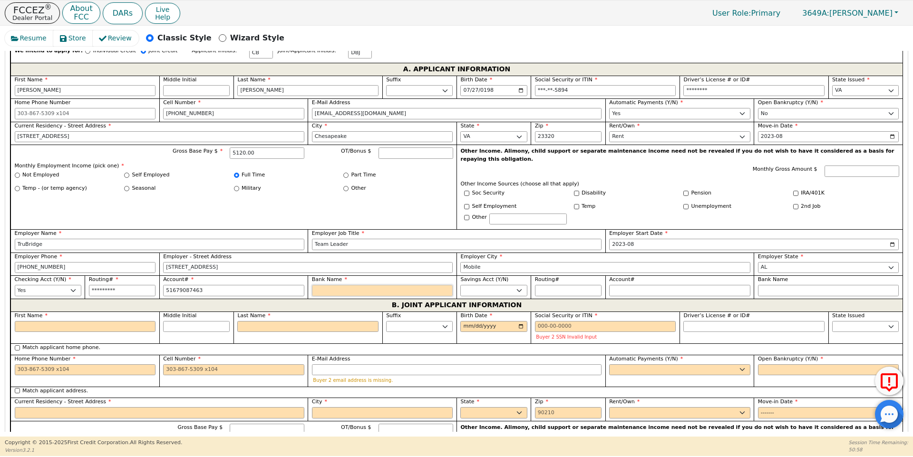
type input "**********"
type input "D"
type input "Do"
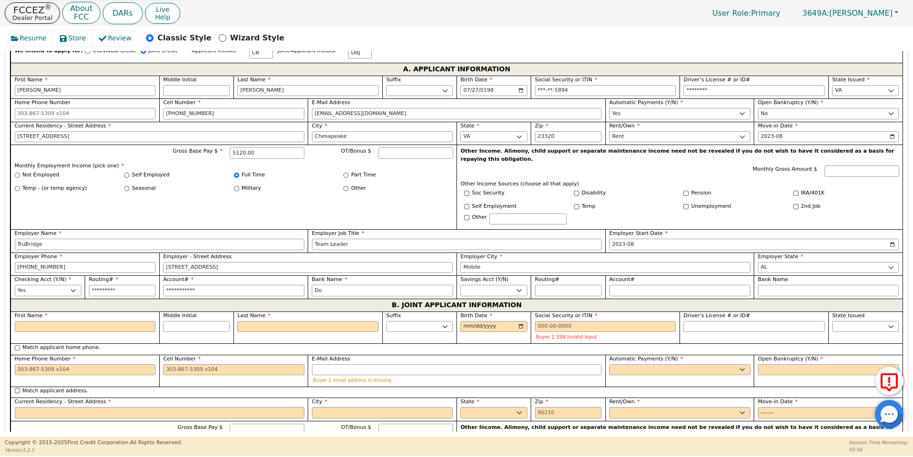
type input "Dol"
type input "Dola"
type input "Dolar"
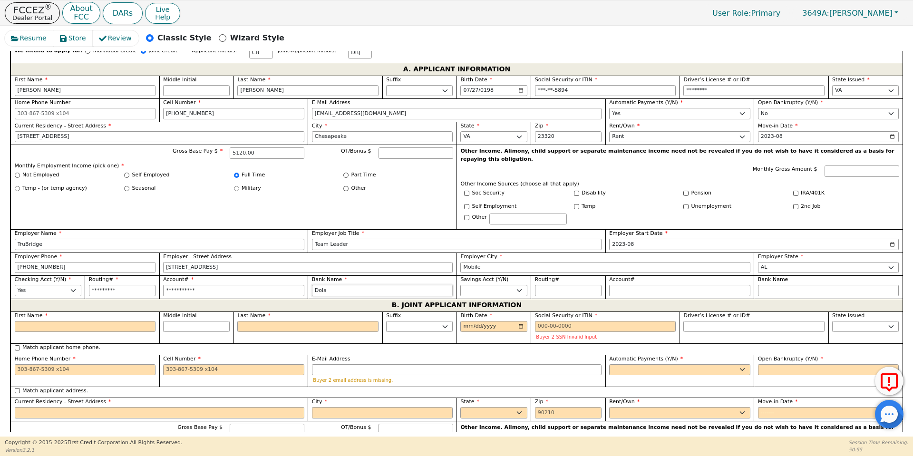
type input "Dolar"
type input "Dola"
type input "Dol"
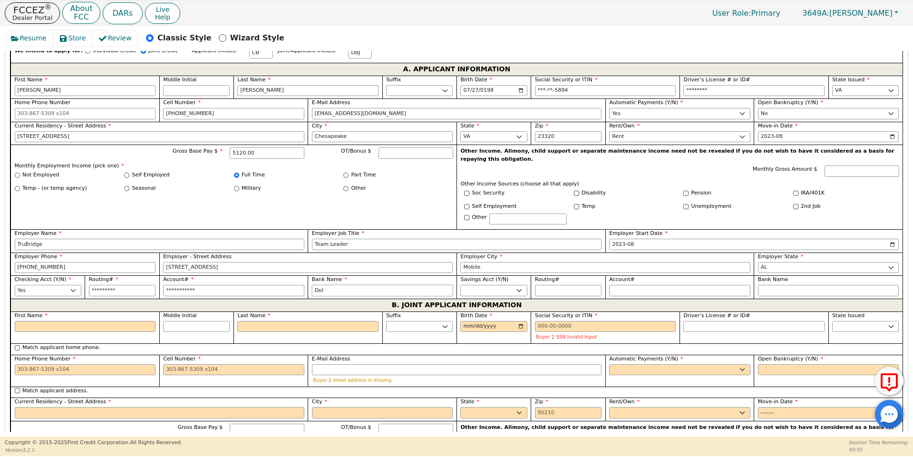
type input "Doll"
type input "Dolla"
type input "Dollar"
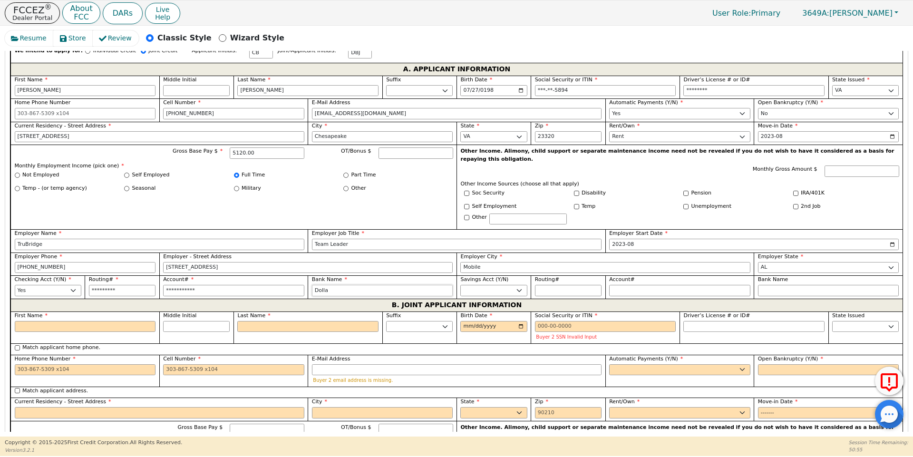
type input "Dollar"
type input "Dollar B"
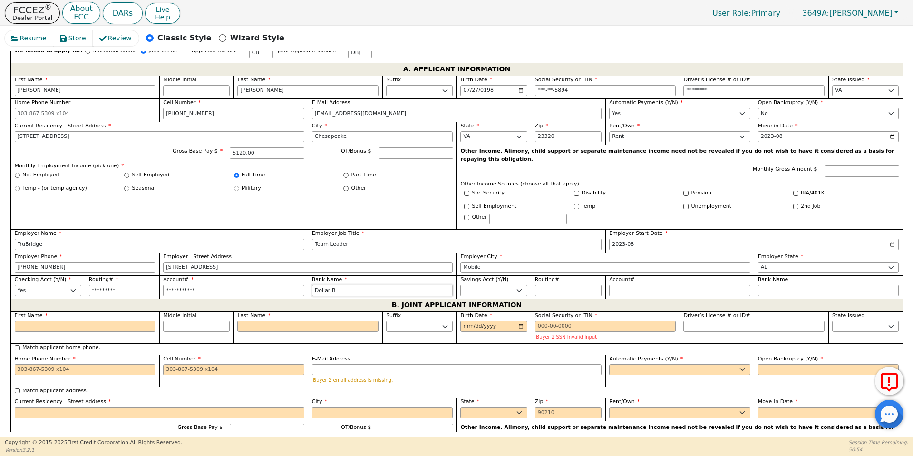
type input "Dollar Ba"
type input "Dollar Ban"
type input "Dollar Bank"
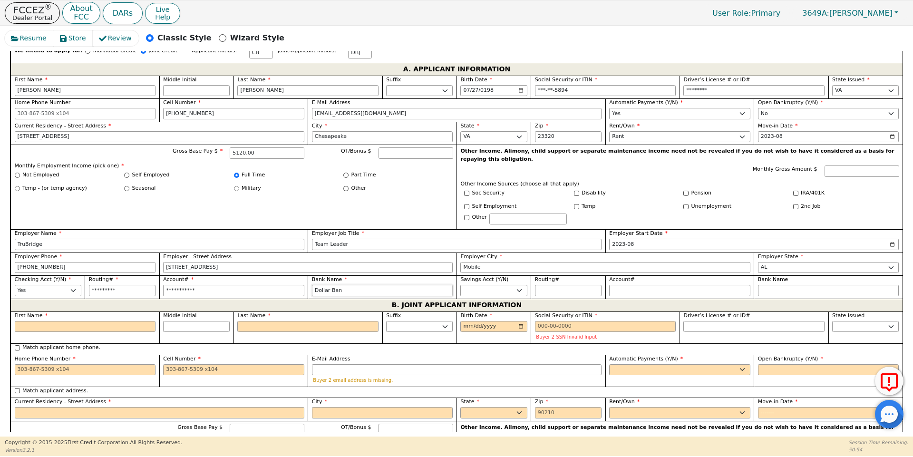
type input "Dollar Bank"
select select "n"
type input "D"
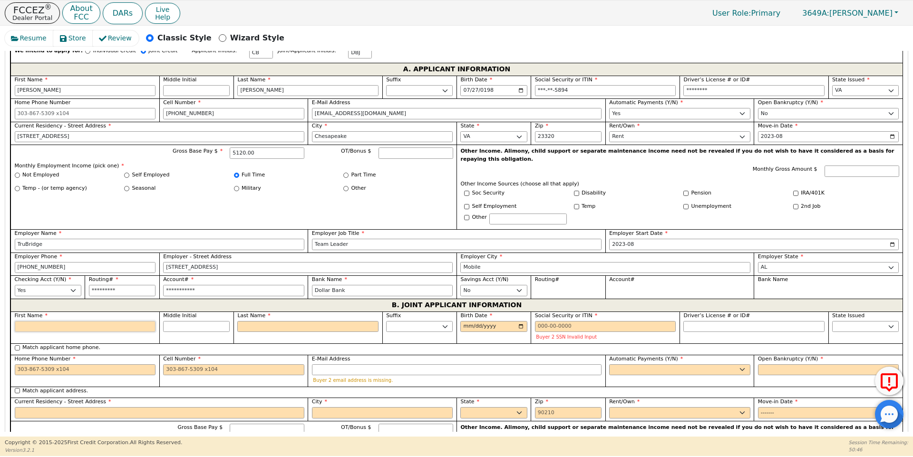
type input "D"
type input "De"
type input "Den"
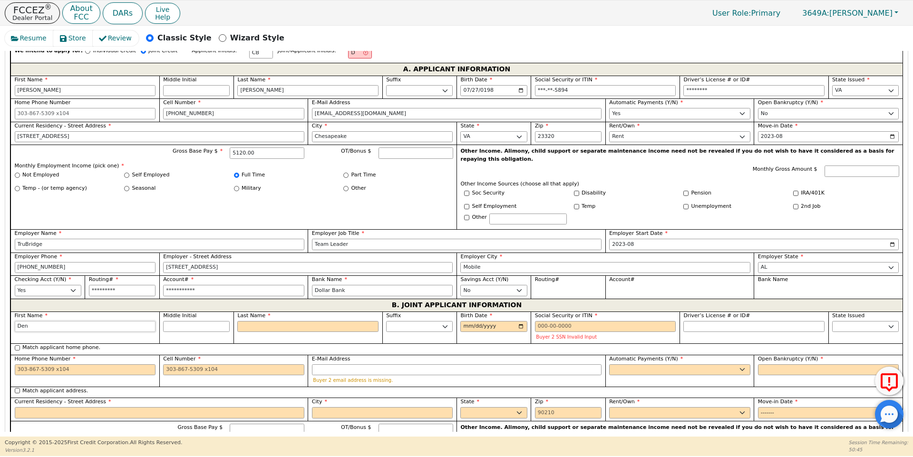
type input "Denn"
type input "Dennn"
type input "Dennni"
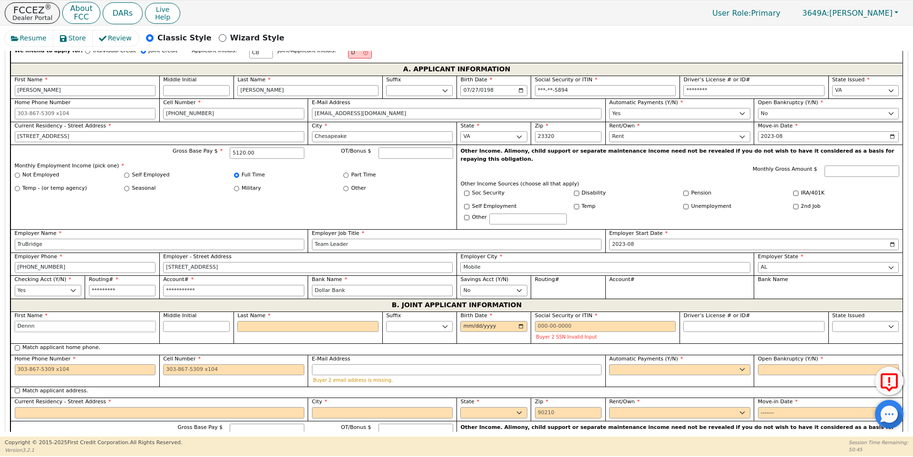
type input "Dennni"
type input "Dennn"
type input "Denn"
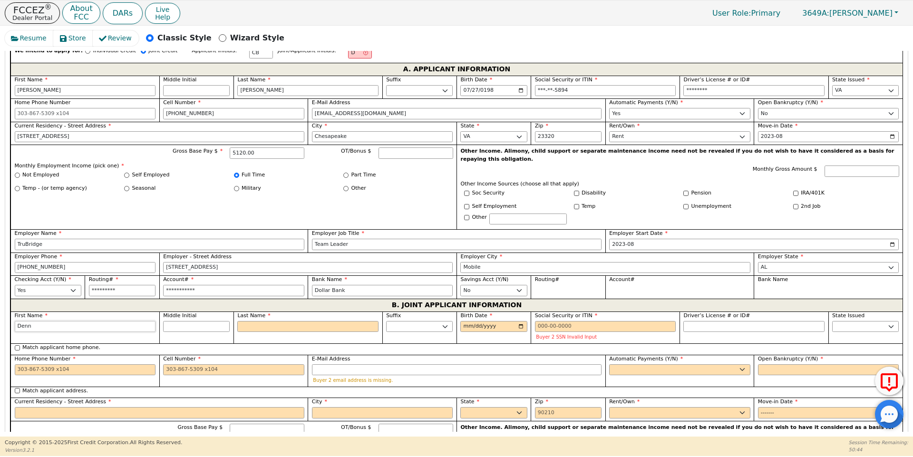
type input "Denni"
type input "Dennis"
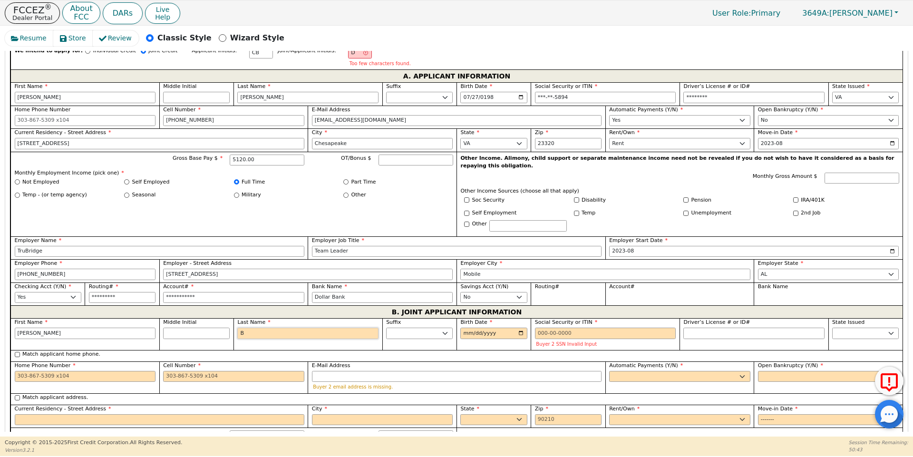
type input "B"
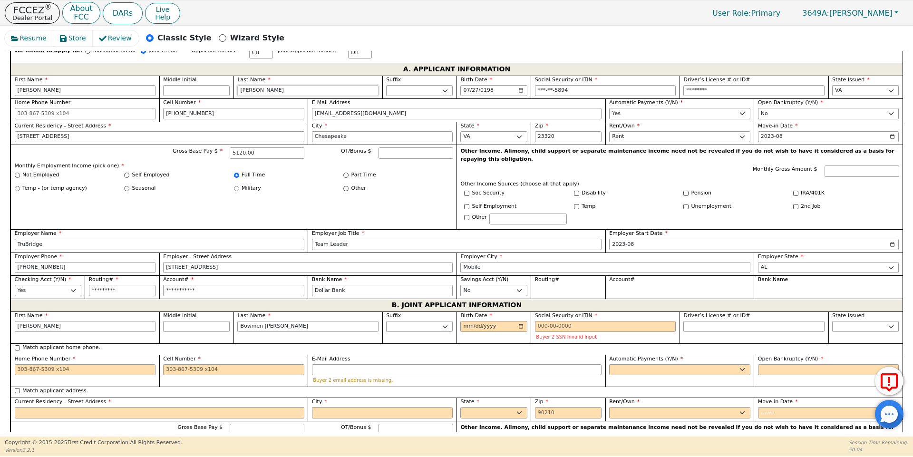
click at [256, 85] on input "Bowmen Johnson" at bounding box center [307, 90] width 141 height 11
click at [254, 321] on input "Bowmen Johson" at bounding box center [307, 326] width 141 height 11
click at [294, 321] on input "Bowen Johson" at bounding box center [307, 326] width 141 height 11
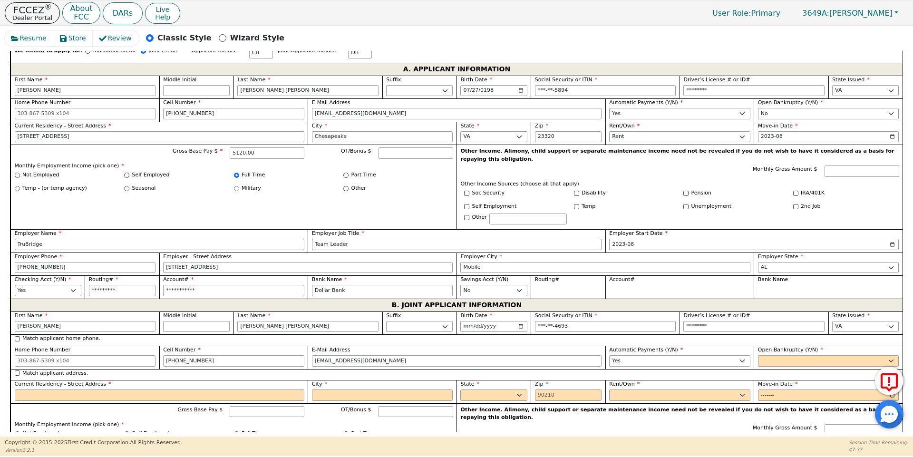
click at [363, 334] on div "Match applicant home phone." at bounding box center [456, 339] width 892 height 11
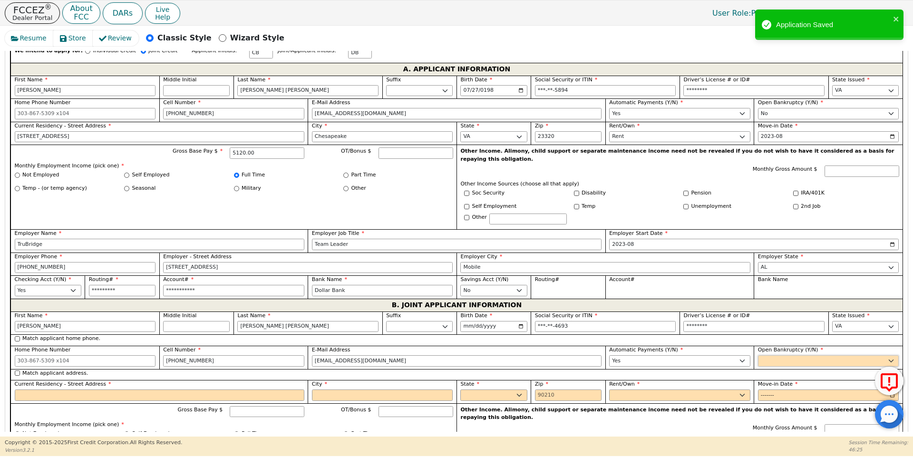
click at [794, 355] on select "Yes No" at bounding box center [828, 360] width 141 height 11
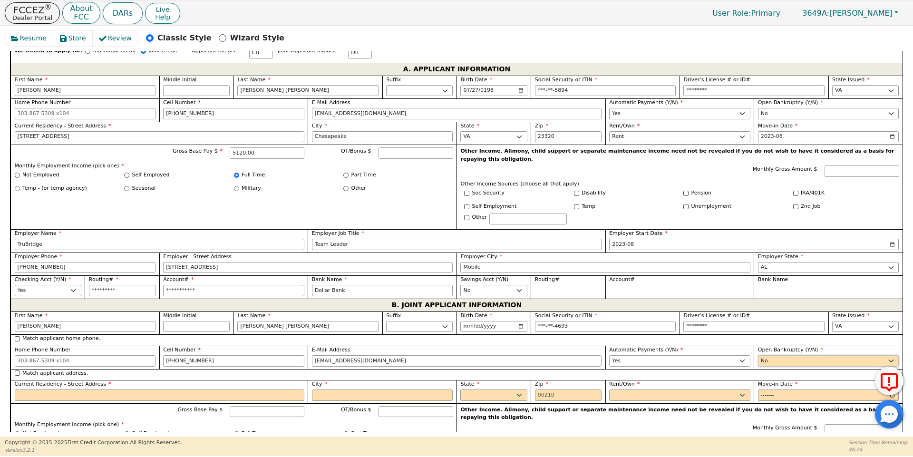
click at [758, 355] on select "Yes No" at bounding box center [828, 360] width 141 height 11
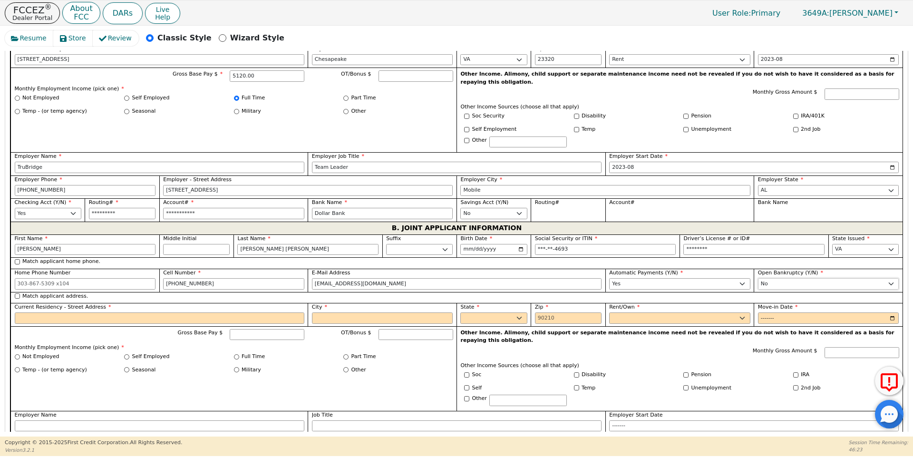
scroll to position [637, 0]
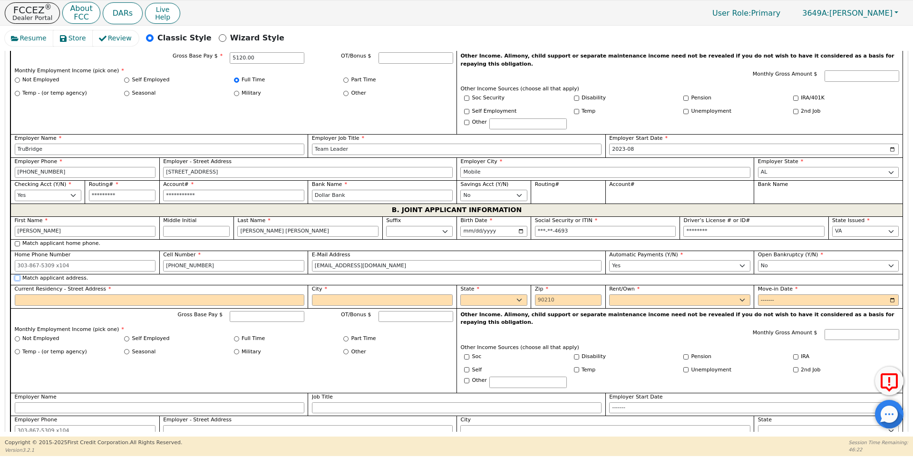
click at [16, 275] on input "Match applicant address." at bounding box center [17, 277] width 5 height 5
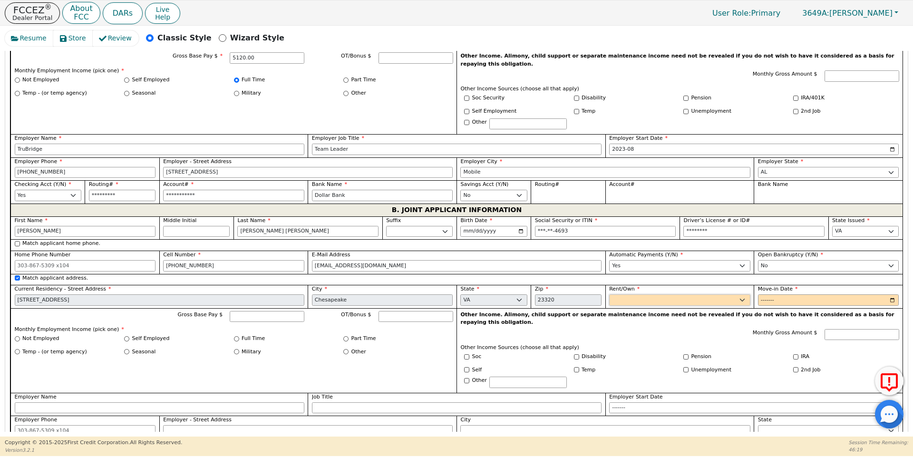
click at [633, 294] on select "Rent Own" at bounding box center [679, 299] width 141 height 11
click at [609, 294] on select "Rent Own" at bounding box center [679, 299] width 141 height 11
click at [772, 294] on input "Move-in Date" at bounding box center [828, 299] width 141 height 11
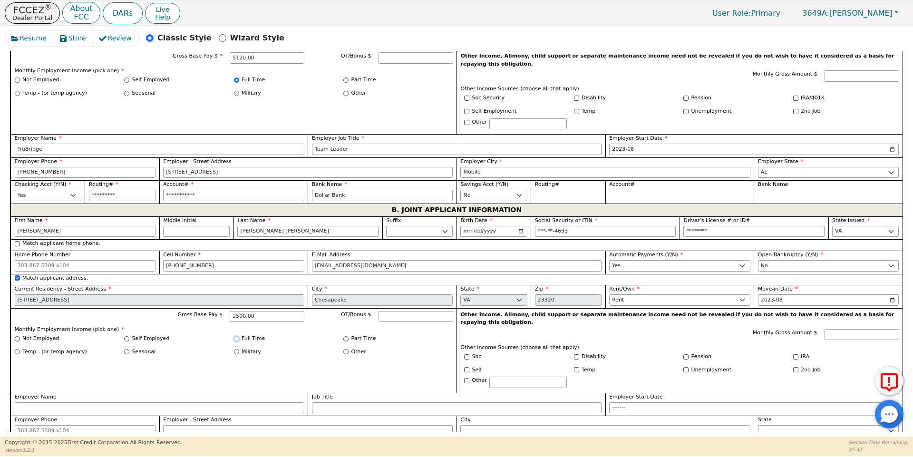
click at [235, 336] on input "Full Time" at bounding box center [236, 338] width 5 height 5
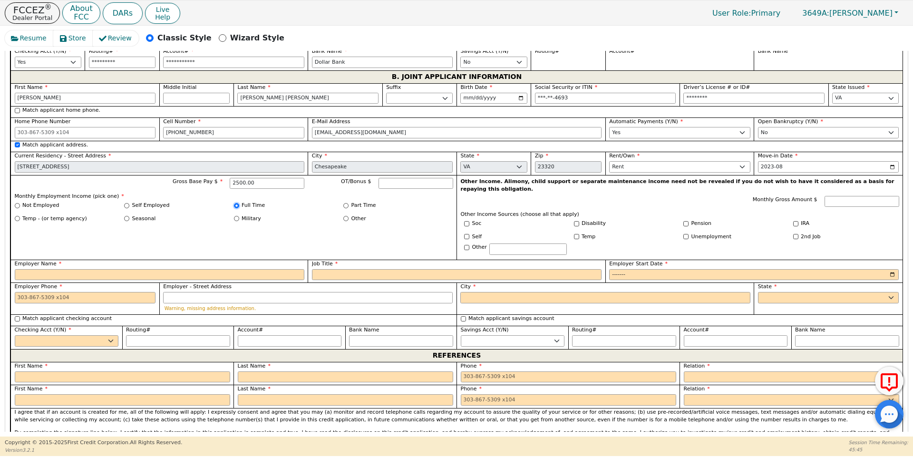
scroll to position [780, 0]
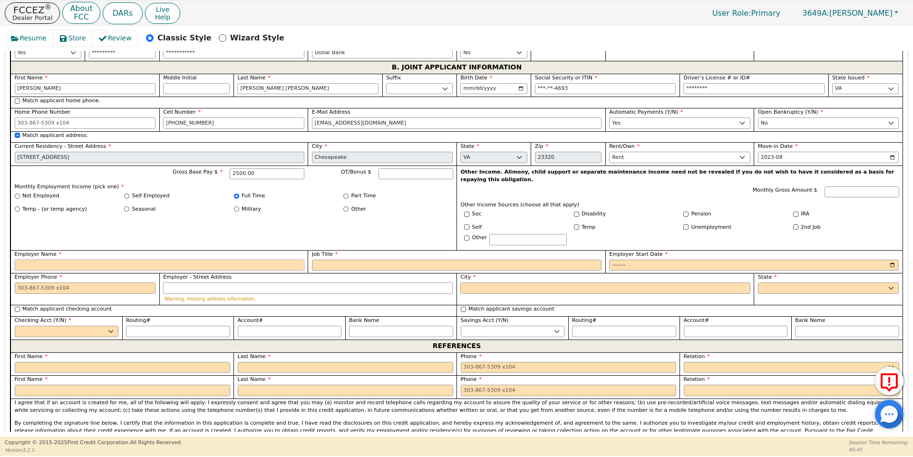
click at [255, 260] on input "Employer Name" at bounding box center [160, 265] width 290 height 11
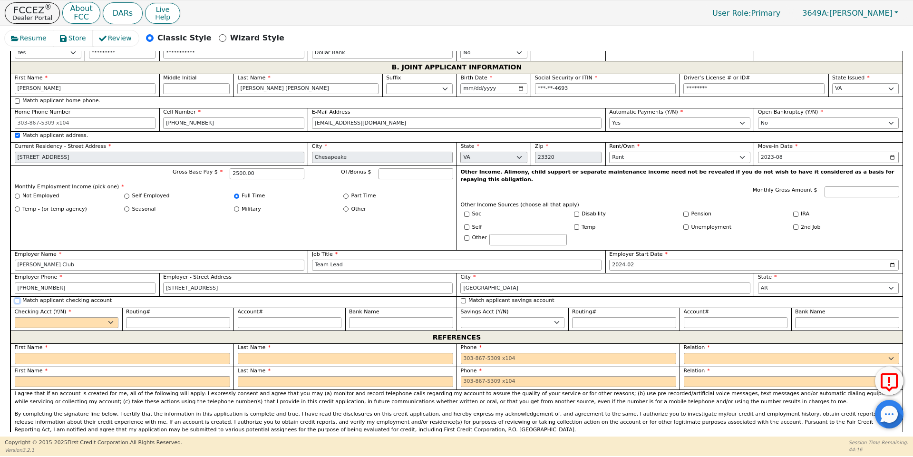
click at [18, 298] on input "Match applicant checking account" at bounding box center [17, 300] width 5 height 5
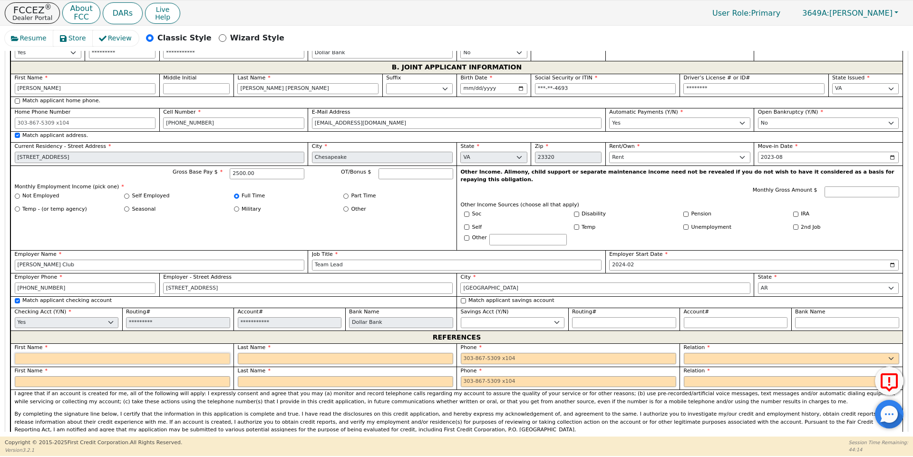
click at [184, 353] on input "text" at bounding box center [122, 358] width 215 height 11
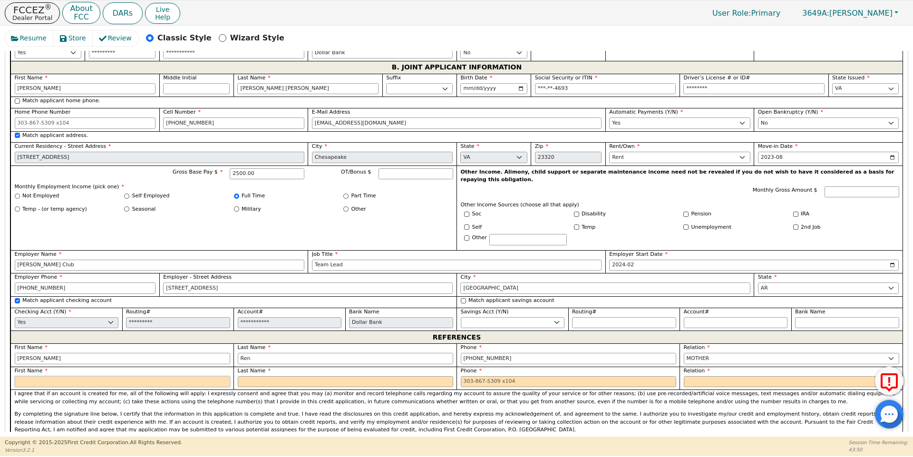
click at [131, 376] on input "text" at bounding box center [122, 381] width 215 height 11
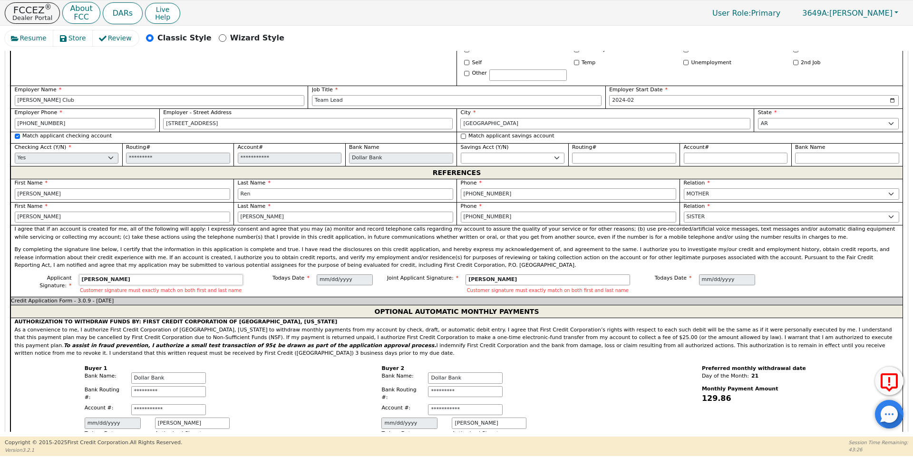
scroll to position [970, 0]
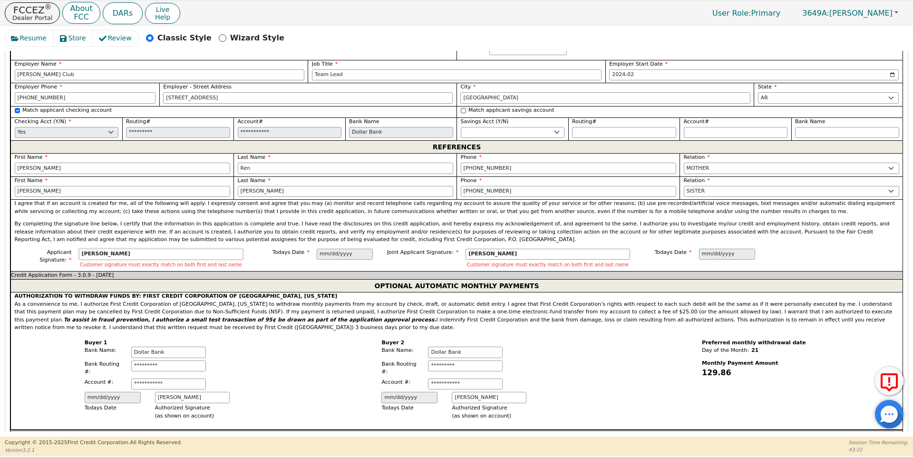
click at [174, 249] on input "Cory Bowen" at bounding box center [161, 254] width 164 height 11
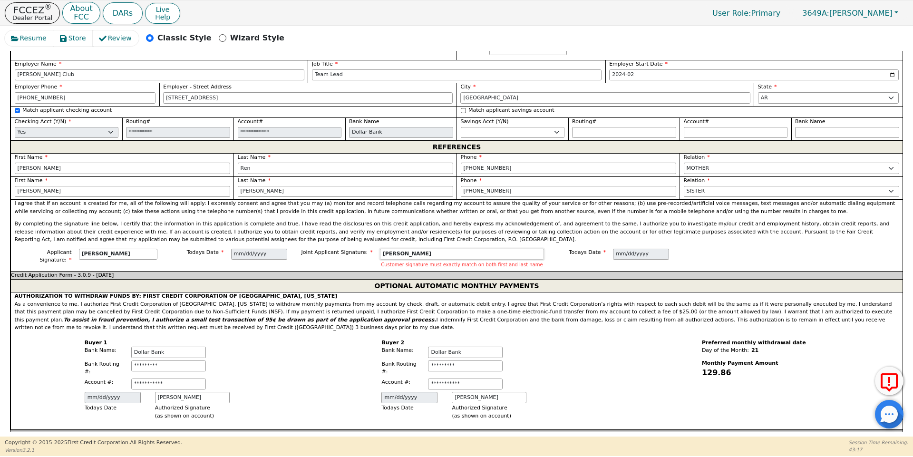
click at [418, 249] on input "Dennis Bowen" at bounding box center [462, 254] width 164 height 11
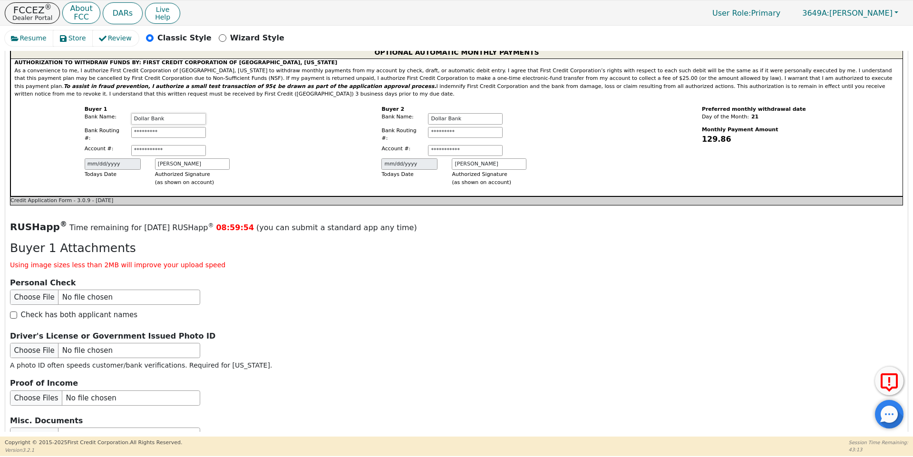
scroll to position [1208, 0]
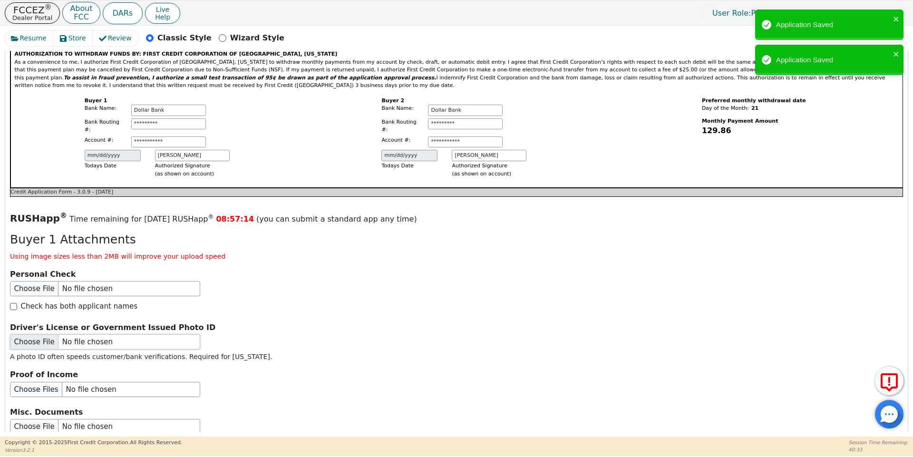
click at [36, 334] on input "file" at bounding box center [105, 341] width 190 height 15
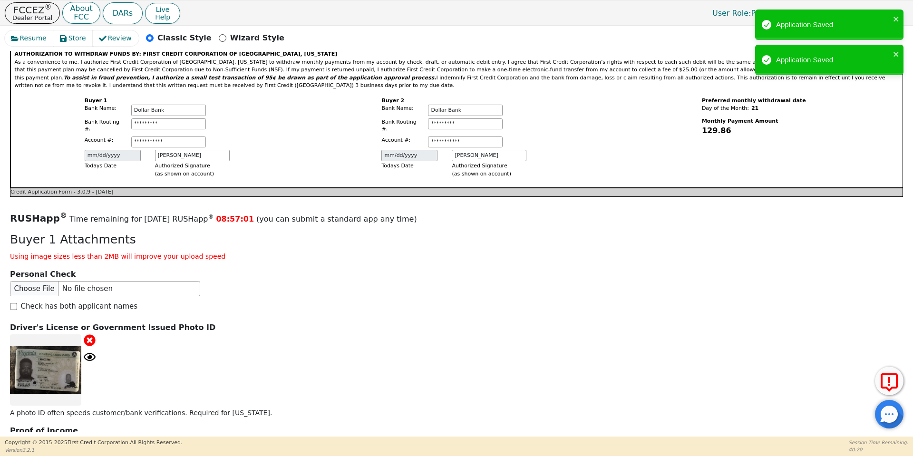
click at [31, 438] on input "file" at bounding box center [105, 445] width 190 height 15
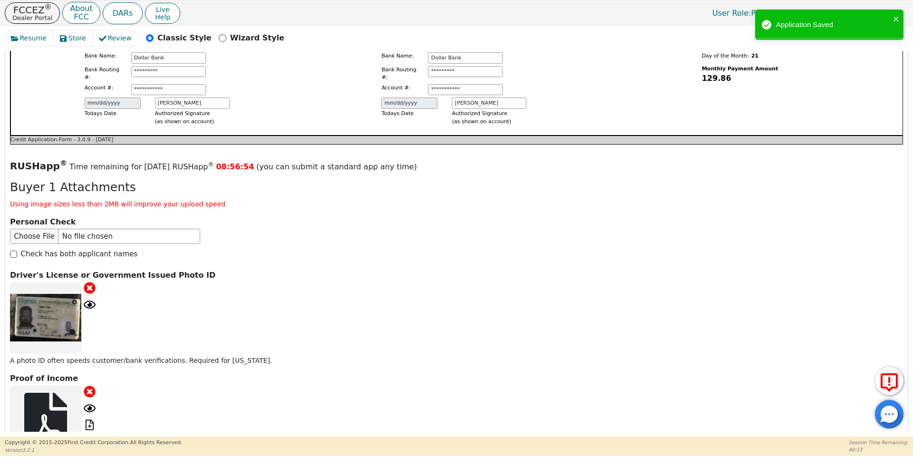
scroll to position [1255, 0]
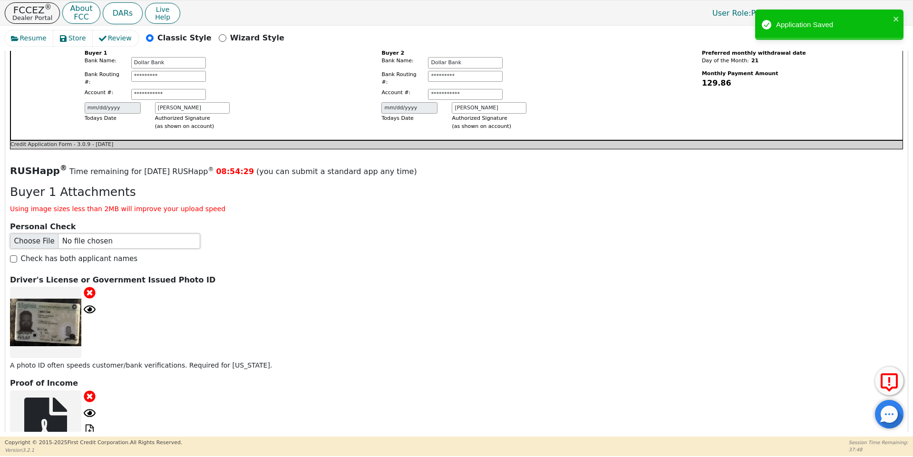
click at [38, 233] on input "file" at bounding box center [105, 240] width 190 height 15
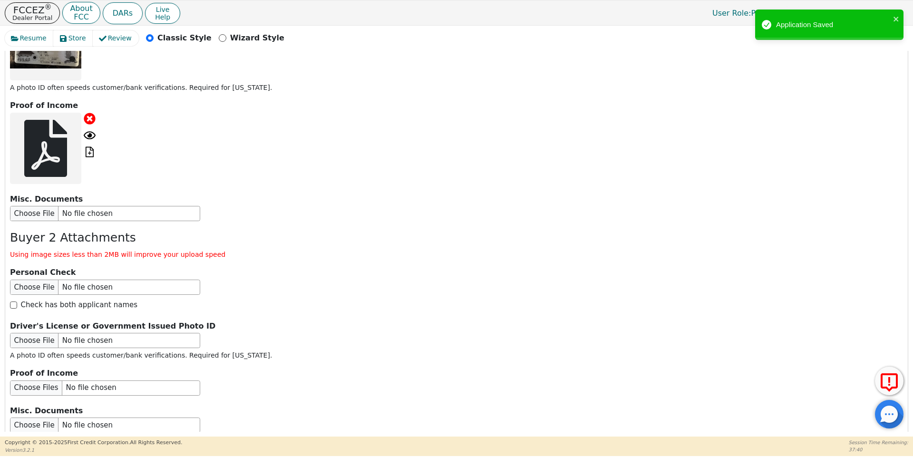
scroll to position [1636, 0]
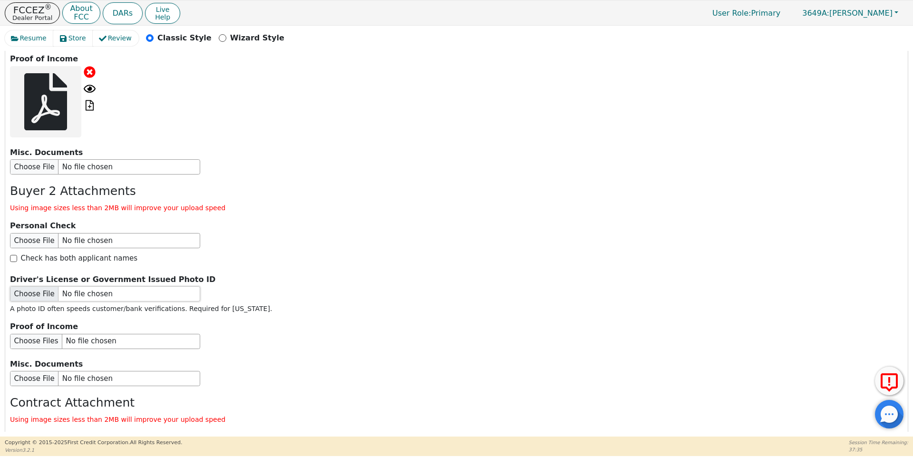
click at [27, 286] on input "file" at bounding box center [105, 293] width 190 height 15
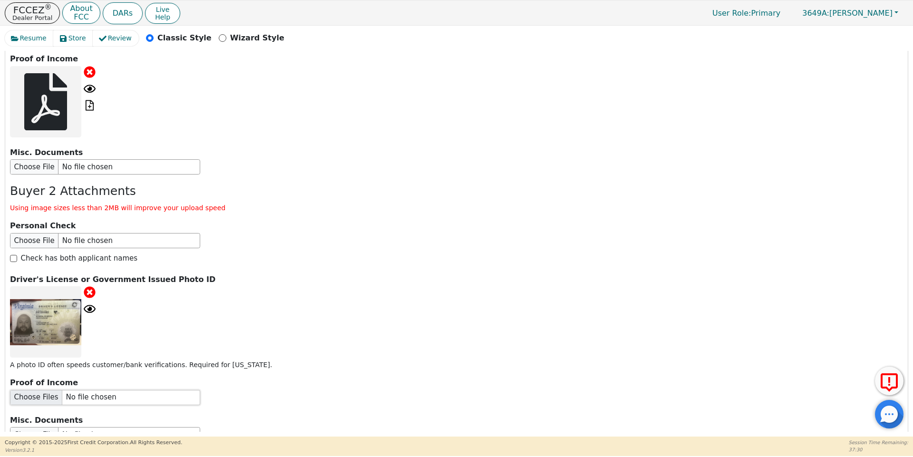
click at [40, 390] on input "file" at bounding box center [105, 397] width 190 height 15
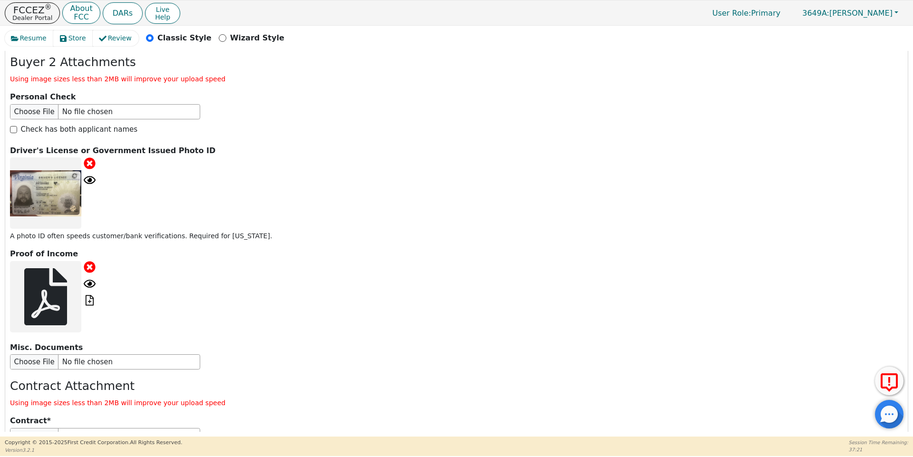
scroll to position [1818, 0]
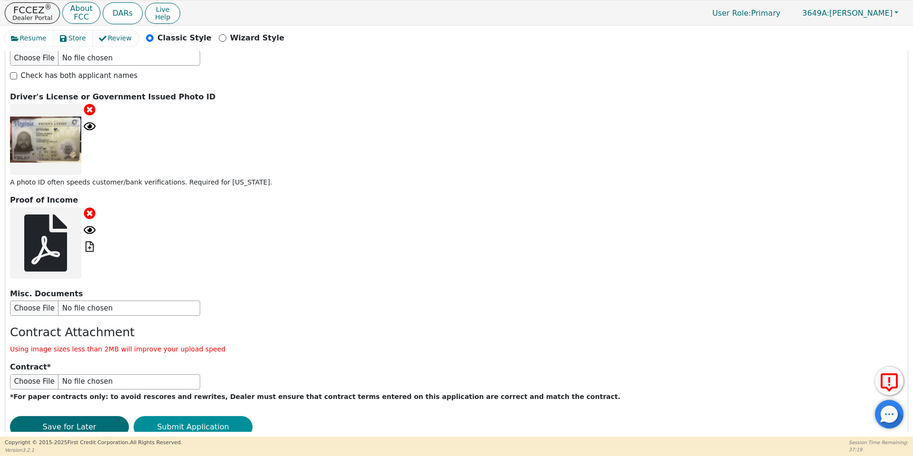
click at [210, 416] on button "Submit Application" at bounding box center [193, 427] width 119 height 22
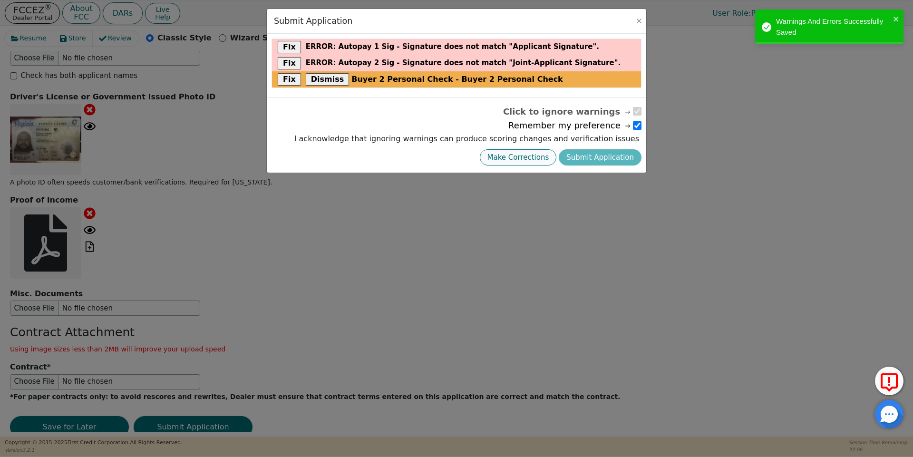
click at [542, 158] on button "Make Corrections" at bounding box center [518, 157] width 77 height 17
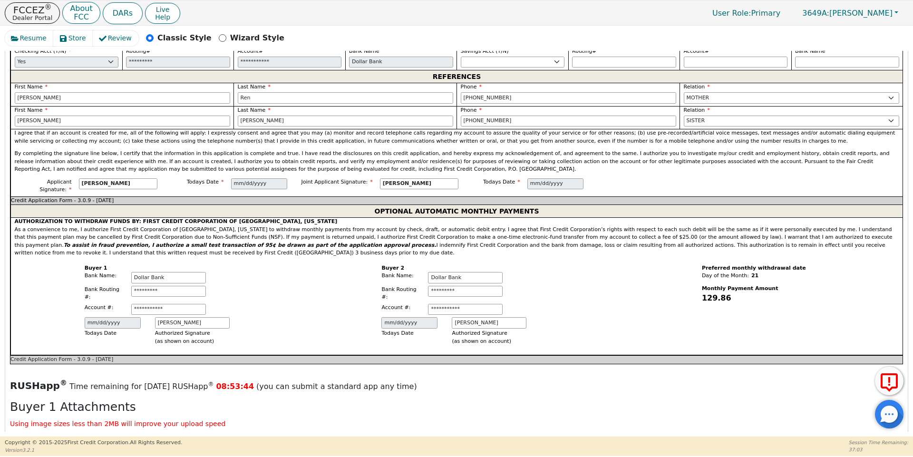
scroll to position [1057, 0]
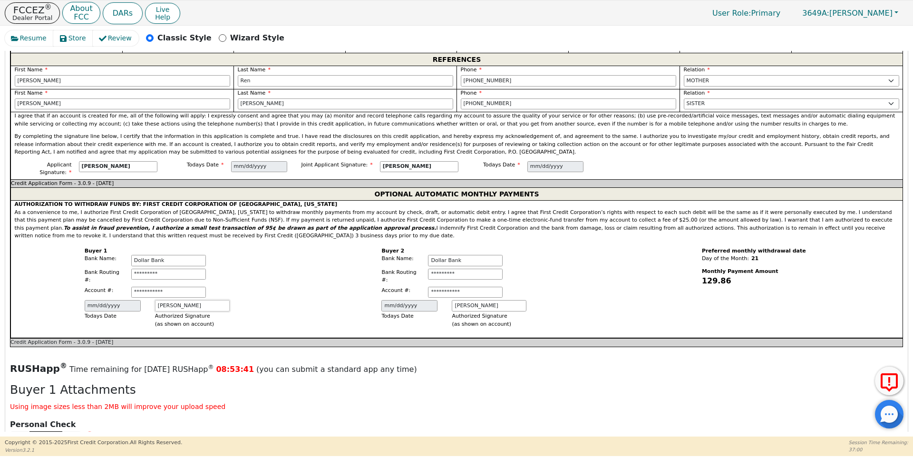
click at [187, 300] on input "Cory Bowen" at bounding box center [192, 305] width 75 height 11
click at [280, 281] on div "**********" at bounding box center [158, 289] width 297 height 98
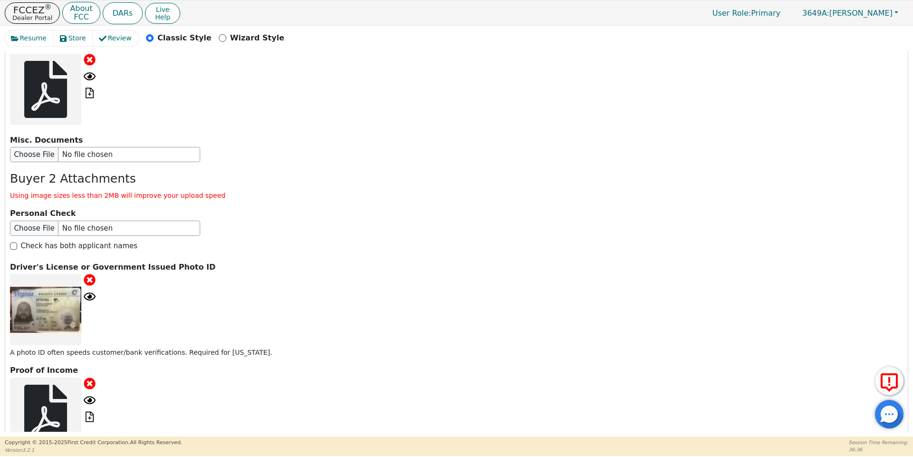
scroll to position [1818, 0]
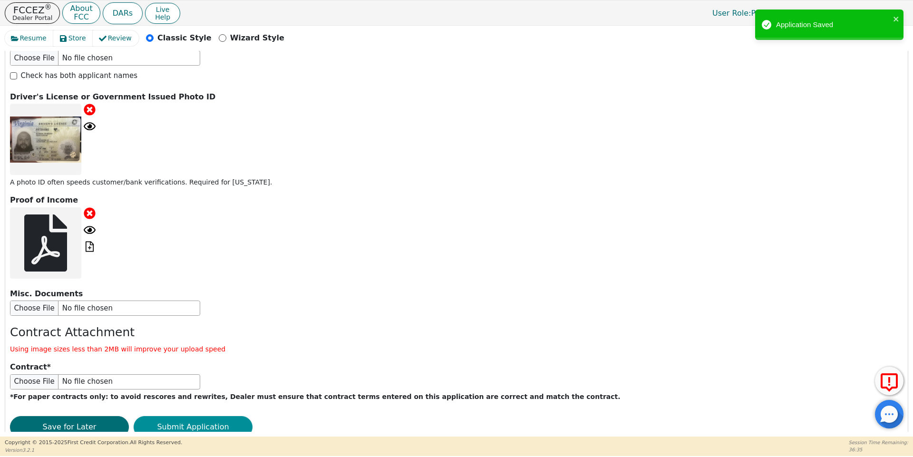
click at [213, 416] on button "Submit Application" at bounding box center [193, 427] width 119 height 22
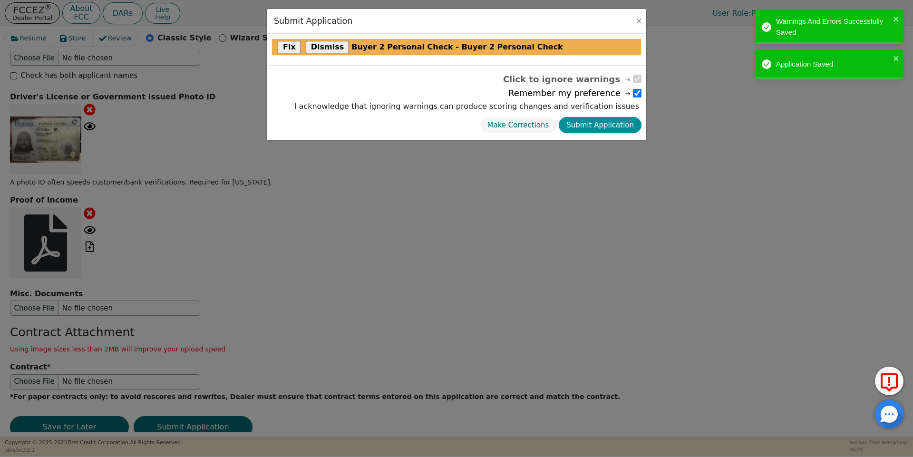
click at [595, 127] on button "Submit Application" at bounding box center [600, 125] width 83 height 17
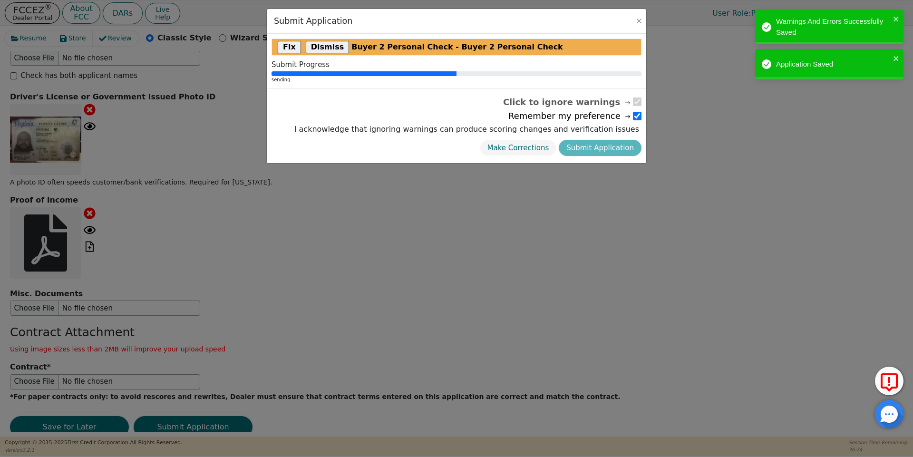
scroll to position [0, 0]
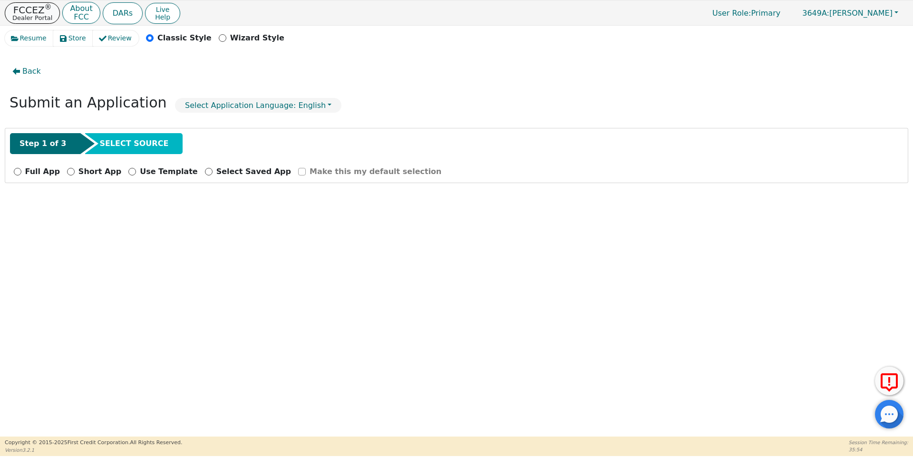
click at [13, 8] on p "FCCEZ ®" at bounding box center [32, 10] width 40 height 10
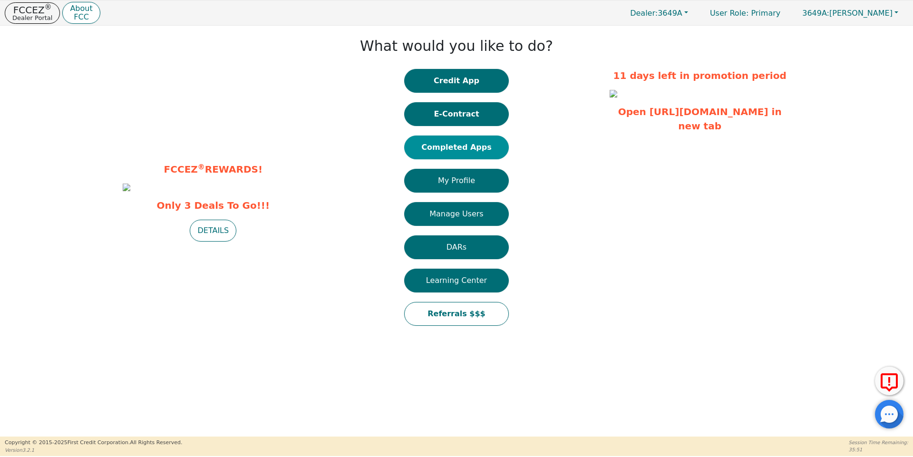
click at [483, 146] on button "Completed Apps" at bounding box center [456, 148] width 105 height 24
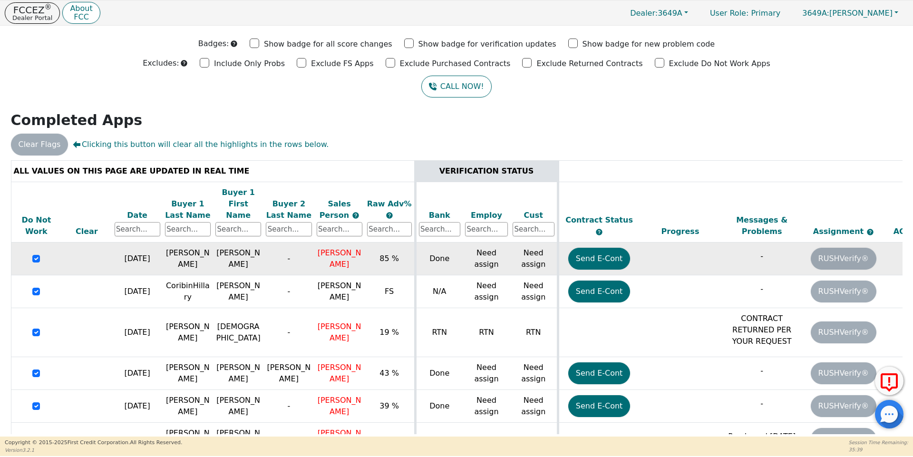
scroll to position [64, 0]
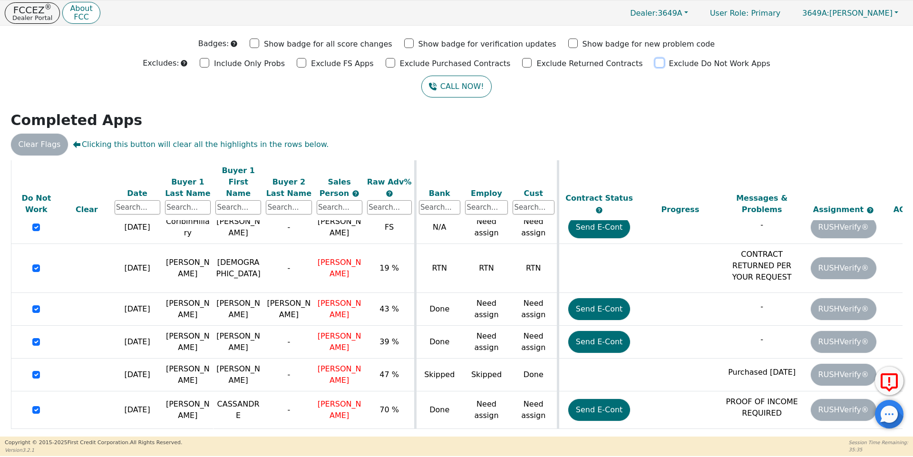
click at [655, 61] on input "Exclude Do Not Work Apps" at bounding box center [660, 63] width 10 height 10
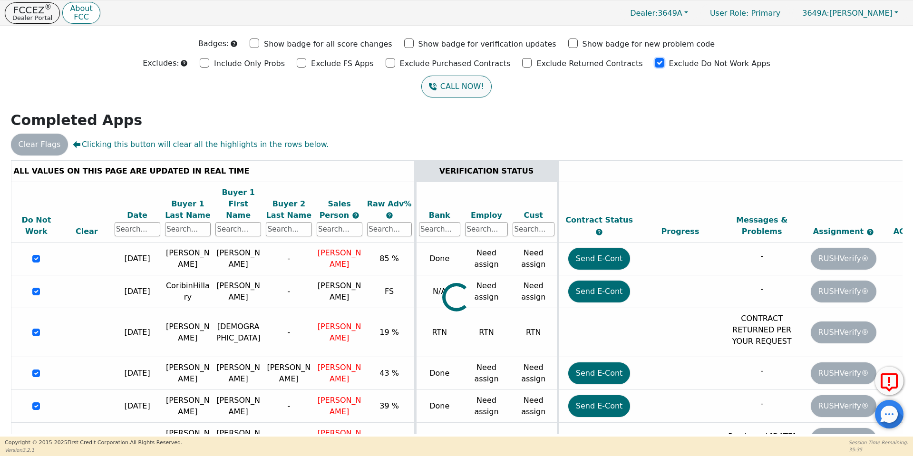
scroll to position [0, 0]
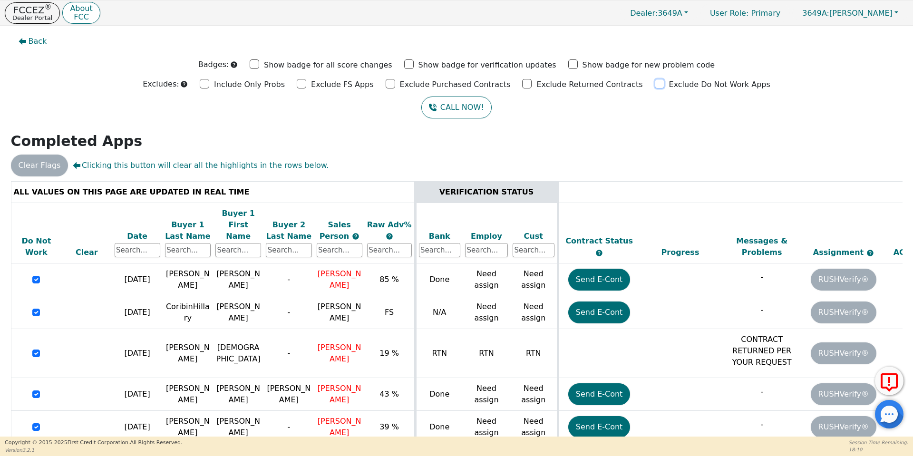
click at [655, 85] on input "Exclude Do Not Work Apps" at bounding box center [660, 84] width 10 height 10
checkbox input "true"
click at [655, 83] on input "Exclude Do Not Work Apps" at bounding box center [660, 84] width 10 height 10
checkbox input "true"
click at [655, 84] on input "Exclude Do Not Work Apps" at bounding box center [660, 84] width 10 height 10
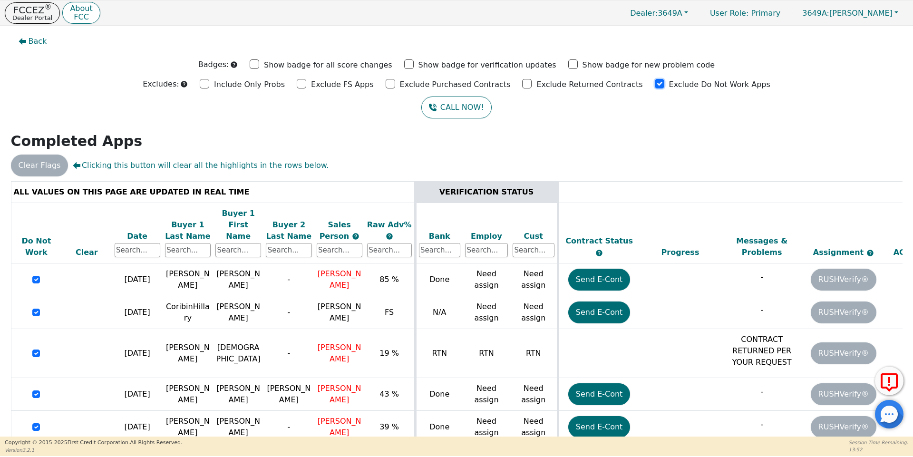
checkbox input "true"
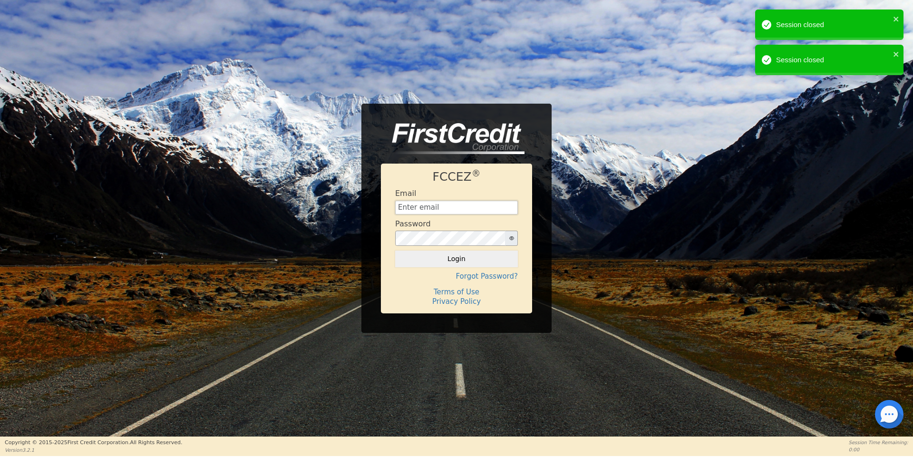
click at [473, 206] on input "text" at bounding box center [456, 208] width 123 height 14
type input "info@airwaycorp.com"
click at [395, 251] on button "Login" at bounding box center [456, 259] width 123 height 16
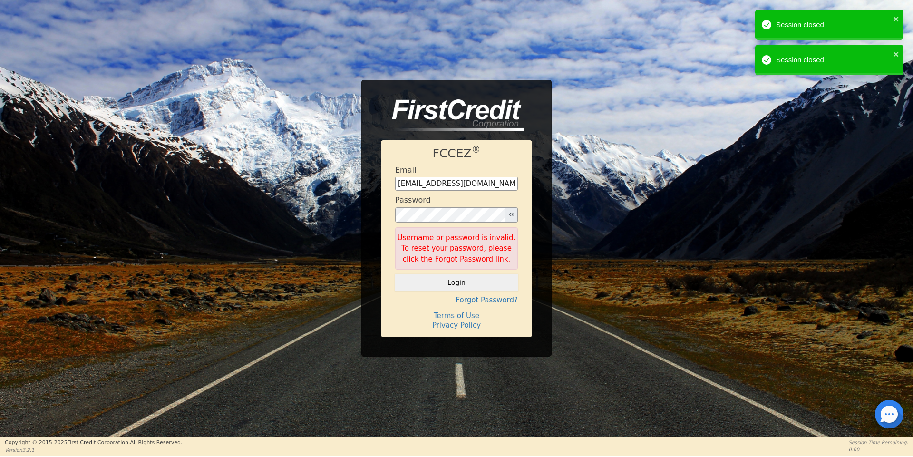
click at [508, 217] on button "button" at bounding box center [511, 214] width 13 height 15
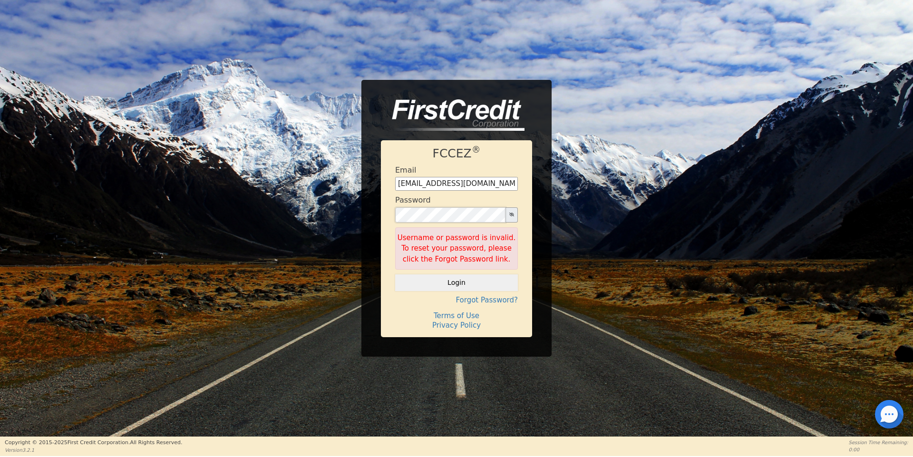
click at [376, 216] on div "FCCEZ ® Email info@airwaycorp.com Password Username or password is invalid. To …" at bounding box center [456, 218] width 190 height 277
click at [395, 274] on button "Login" at bounding box center [456, 282] width 123 height 16
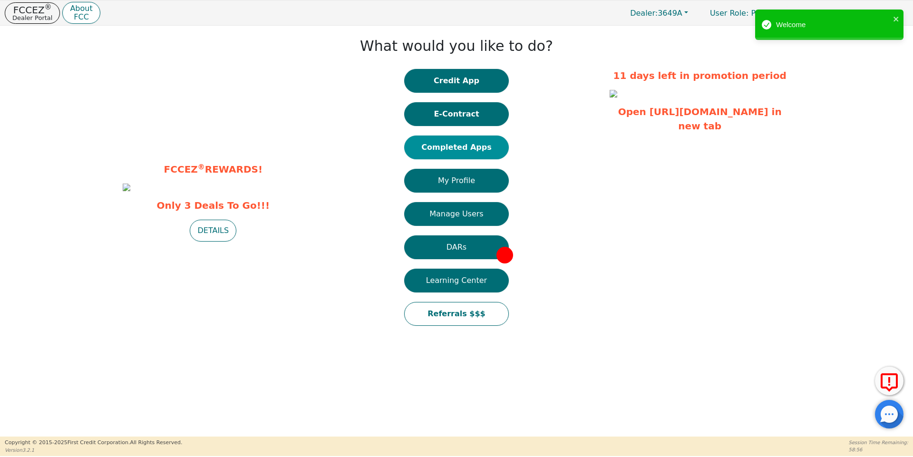
click at [454, 146] on button "Completed Apps" at bounding box center [456, 148] width 105 height 24
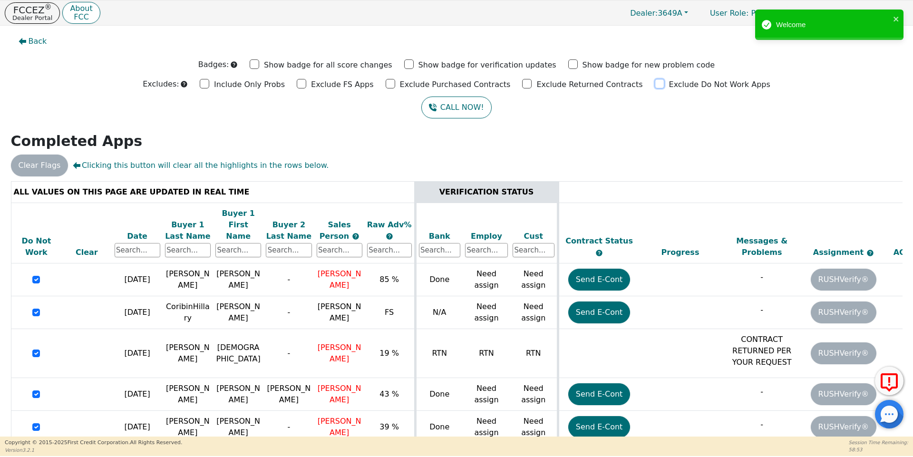
click at [655, 86] on input "Exclude Do Not Work Apps" at bounding box center [660, 84] width 10 height 10
checkbox input "true"
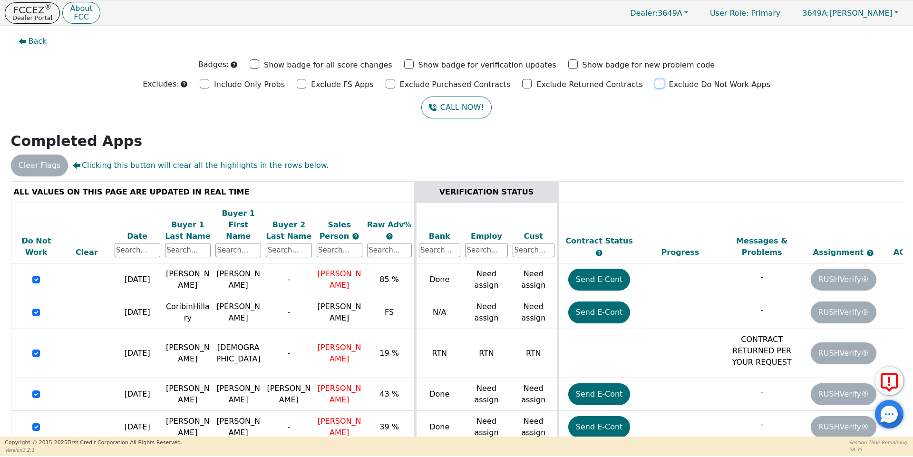
click at [655, 81] on input "Exclude Do Not Work Apps" at bounding box center [660, 84] width 10 height 10
checkbox input "true"
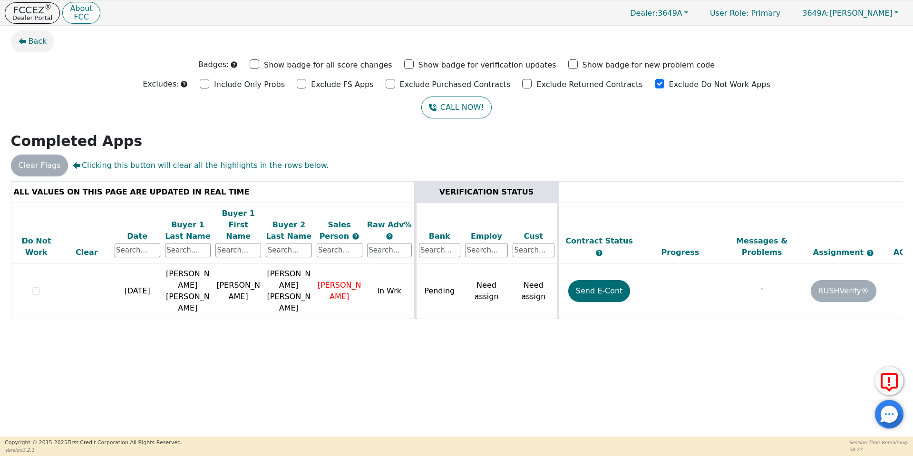
click at [37, 38] on span "Back" at bounding box center [38, 41] width 19 height 11
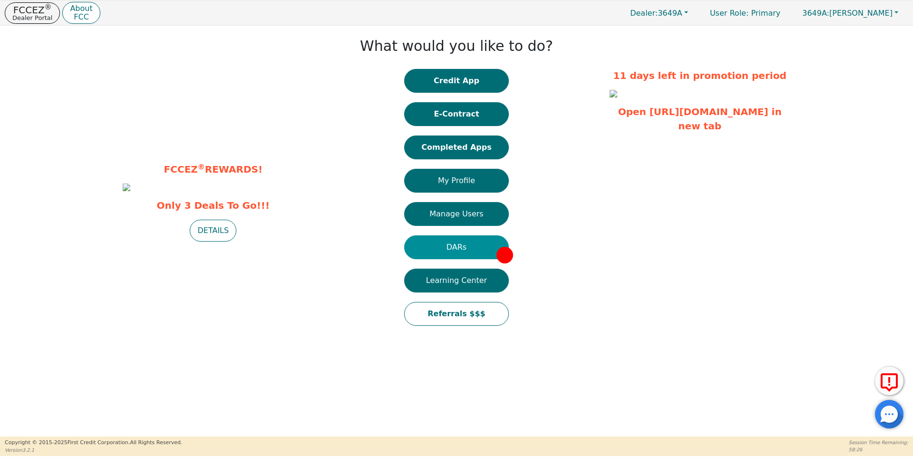
click at [492, 251] on button "DARs" at bounding box center [456, 247] width 105 height 24
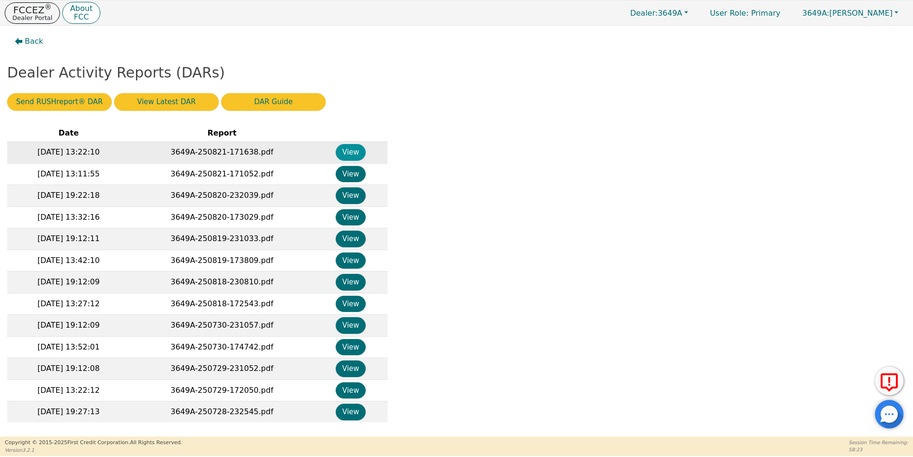
click at [348, 153] on button "View" at bounding box center [351, 152] width 30 height 17
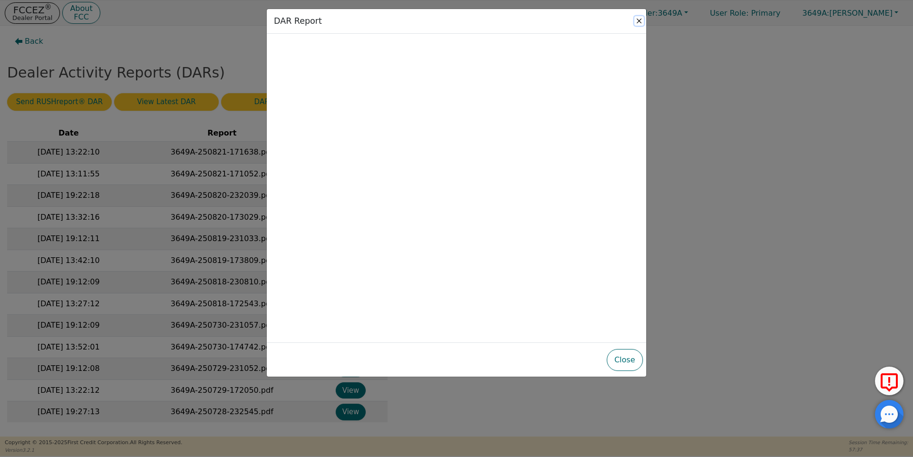
click at [639, 21] on button "Close" at bounding box center [639, 21] width 10 height 10
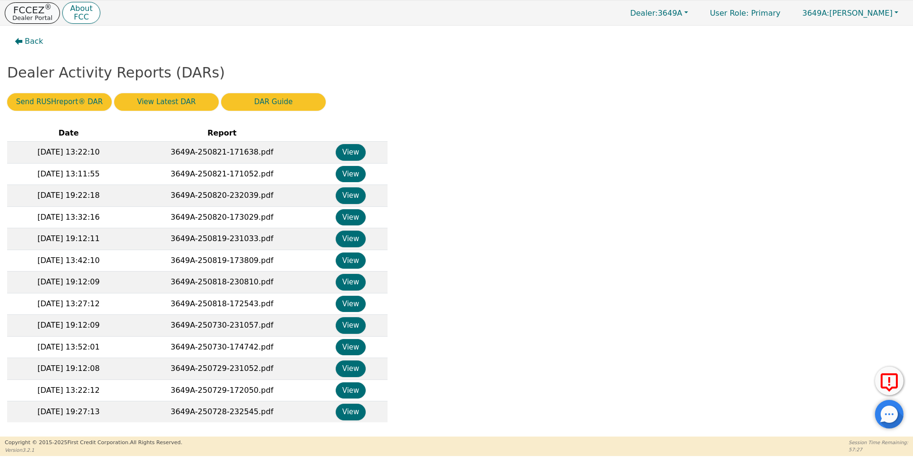
click at [17, 7] on p "FCCEZ ®" at bounding box center [32, 10] width 40 height 10
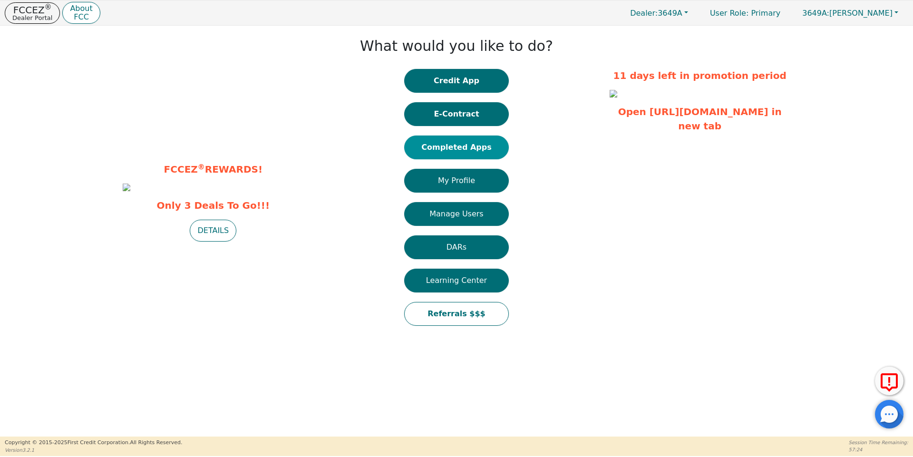
click at [464, 147] on button "Completed Apps" at bounding box center [456, 148] width 105 height 24
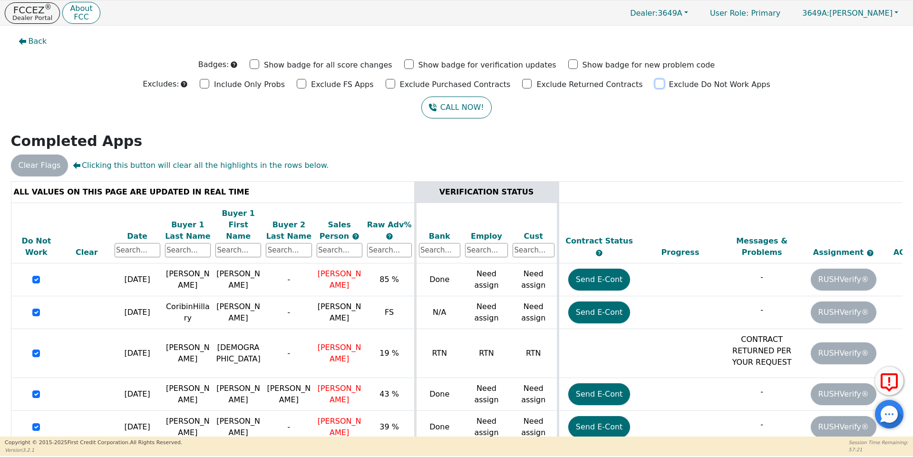
click at [655, 83] on input "Exclude Do Not Work Apps" at bounding box center [660, 84] width 10 height 10
checkbox input "true"
click at [655, 85] on input "Exclude Do Not Work Apps" at bounding box center [660, 84] width 10 height 10
checkbox input "true"
